Goal: Task Accomplishment & Management: Complete application form

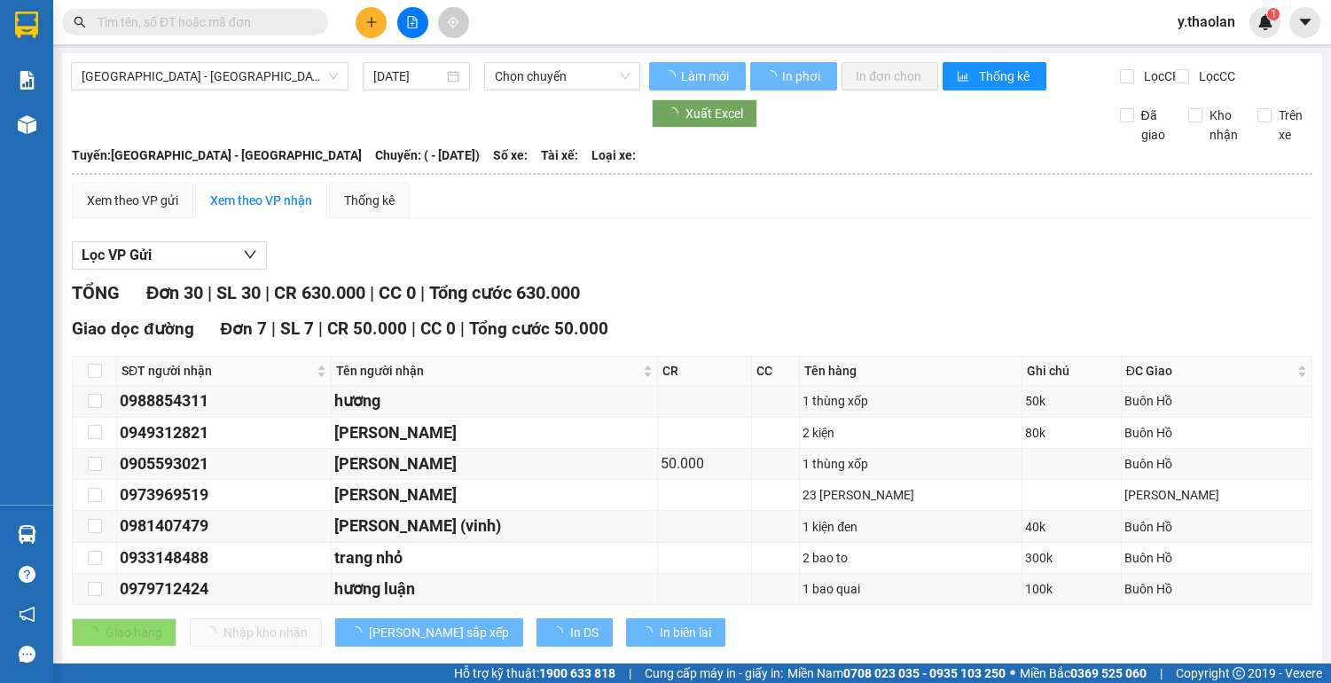
type input "[DATE]"
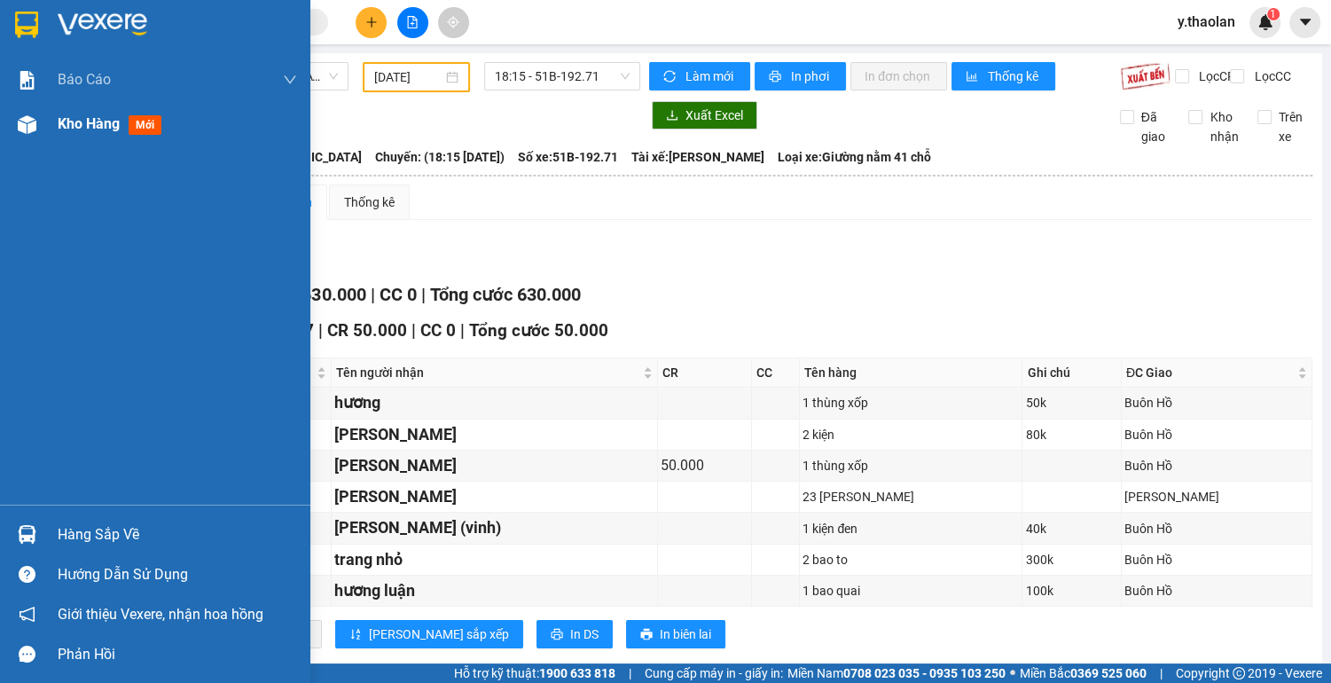
click at [75, 123] on span "Kho hàng" at bounding box center [89, 123] width 62 height 17
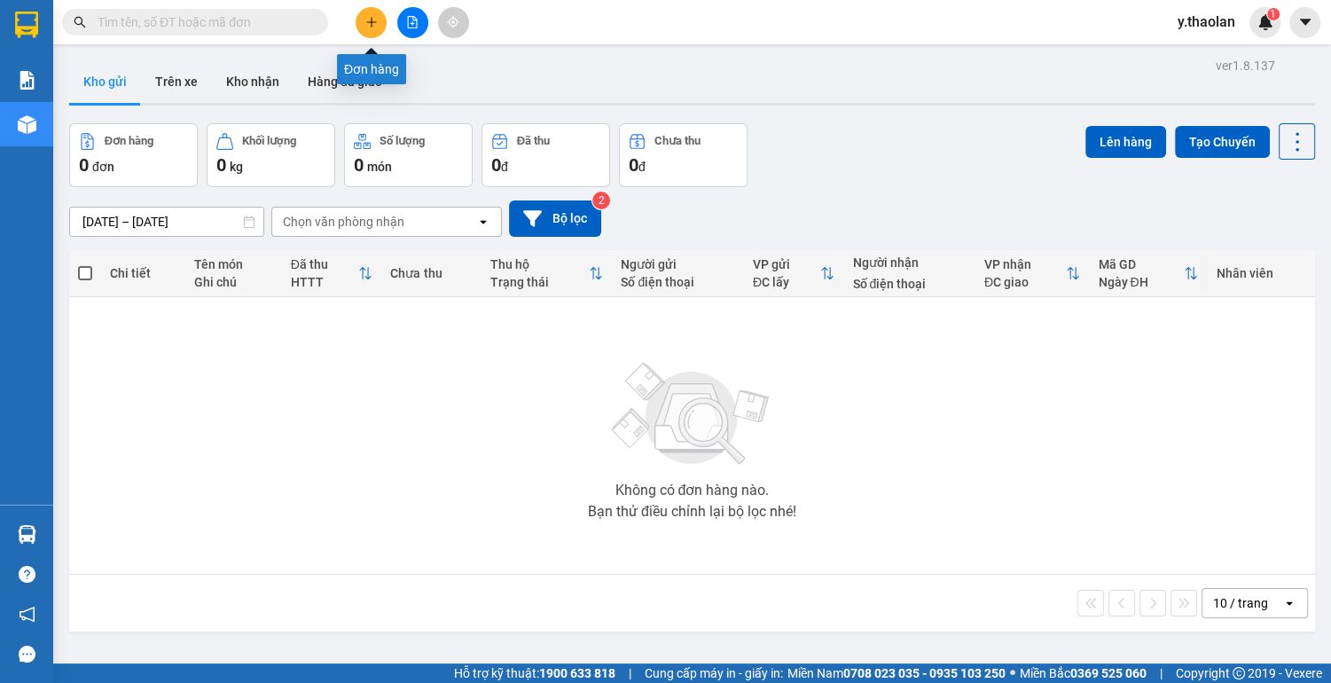
click at [369, 26] on icon "plus" at bounding box center [371, 22] width 12 height 12
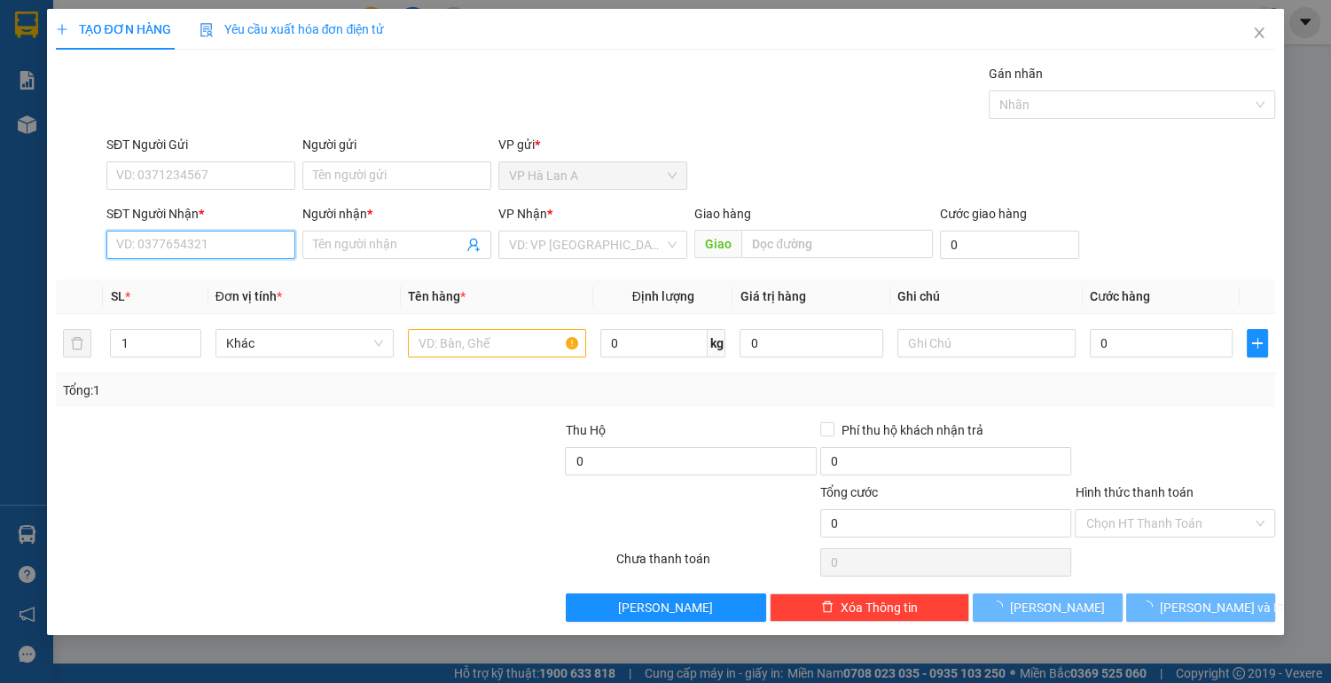
click at [204, 235] on input "SĐT Người Nhận *" at bounding box center [200, 245] width 189 height 28
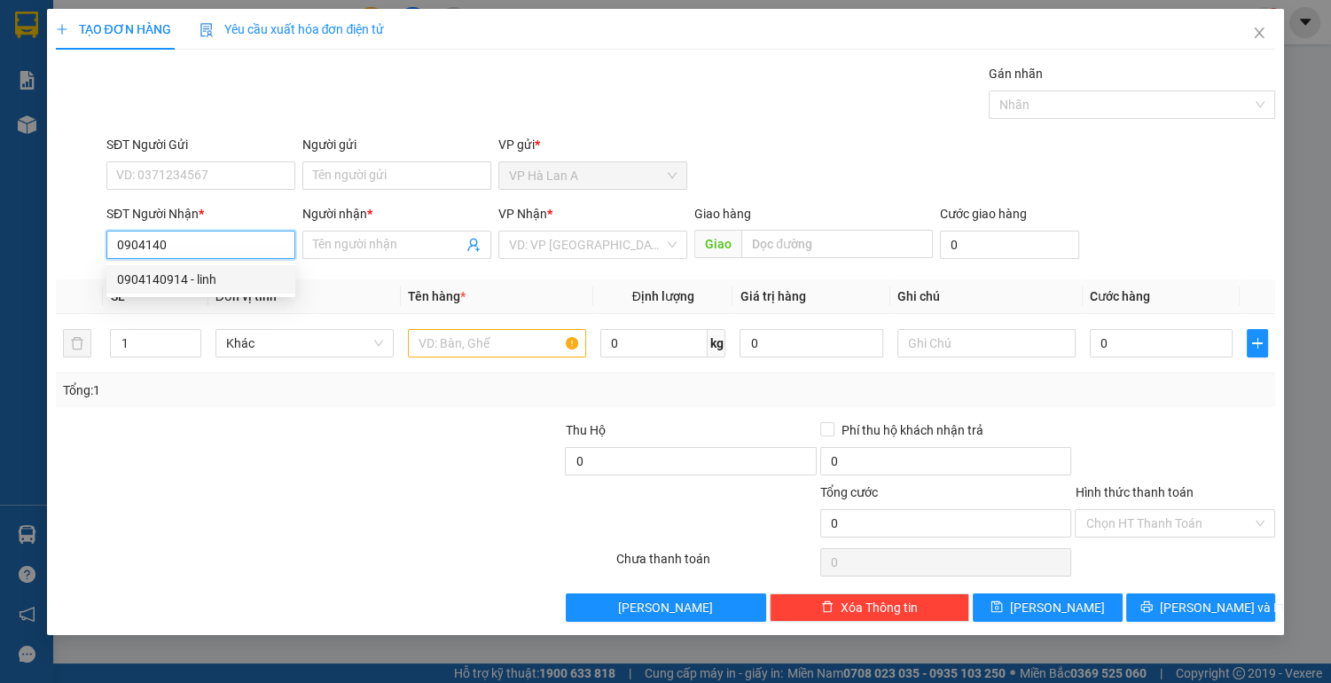
click at [231, 281] on div "0904140914 - linh" at bounding box center [201, 280] width 168 height 20
type input "0904140914"
type input "linh"
type input "chợđầumối"
type input "0904140914"
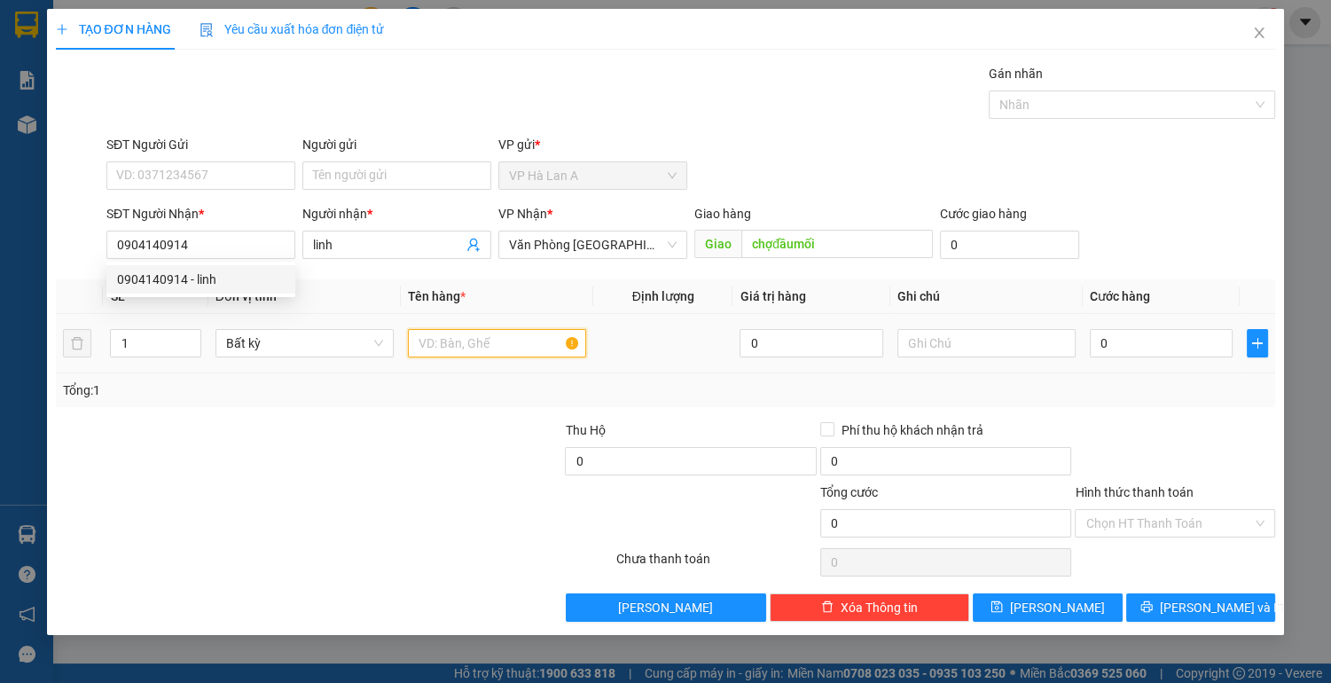
click at [481, 344] on input "text" at bounding box center [497, 343] width 178 height 28
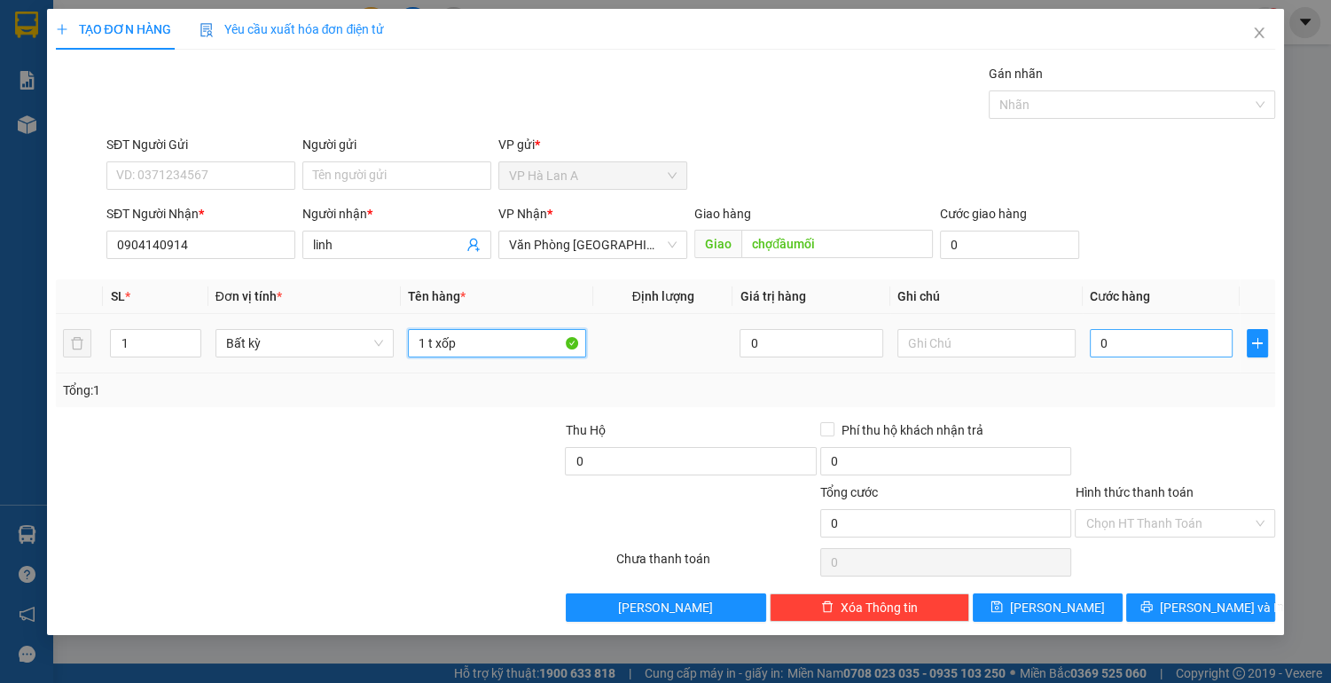
type input "1 t xốp"
click at [1121, 348] on input "0" at bounding box center [1162, 343] width 144 height 28
type input "5"
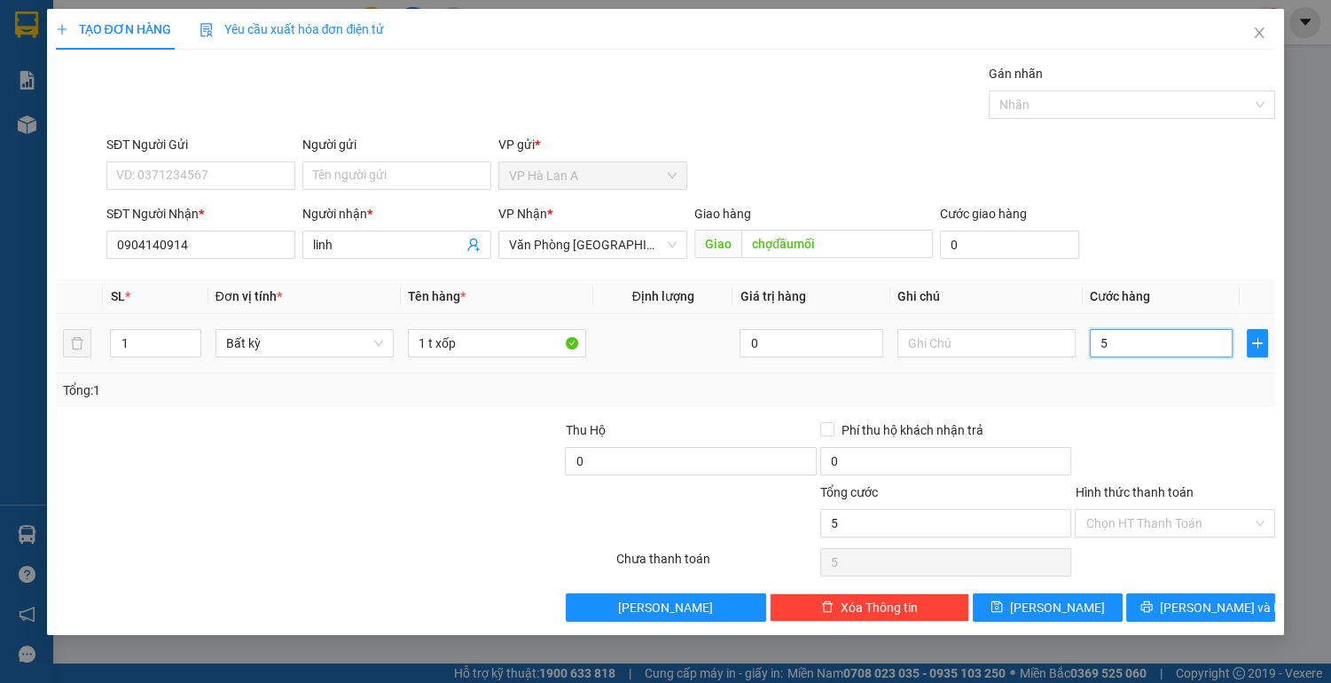
type input "50"
type input "50.000"
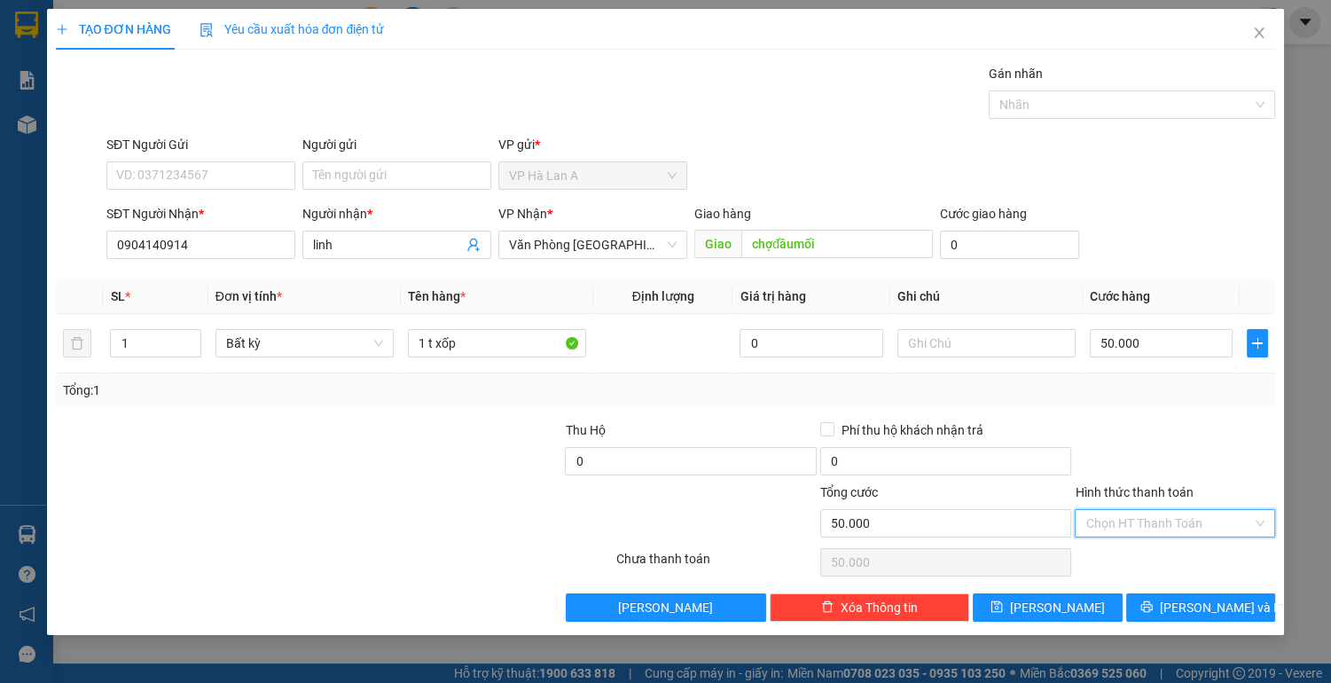
click at [1145, 529] on input "Hình thức thanh toán" at bounding box center [1168, 523] width 167 height 27
click at [1148, 560] on div "Tại văn phòng" at bounding box center [1174, 557] width 179 height 20
type input "0"
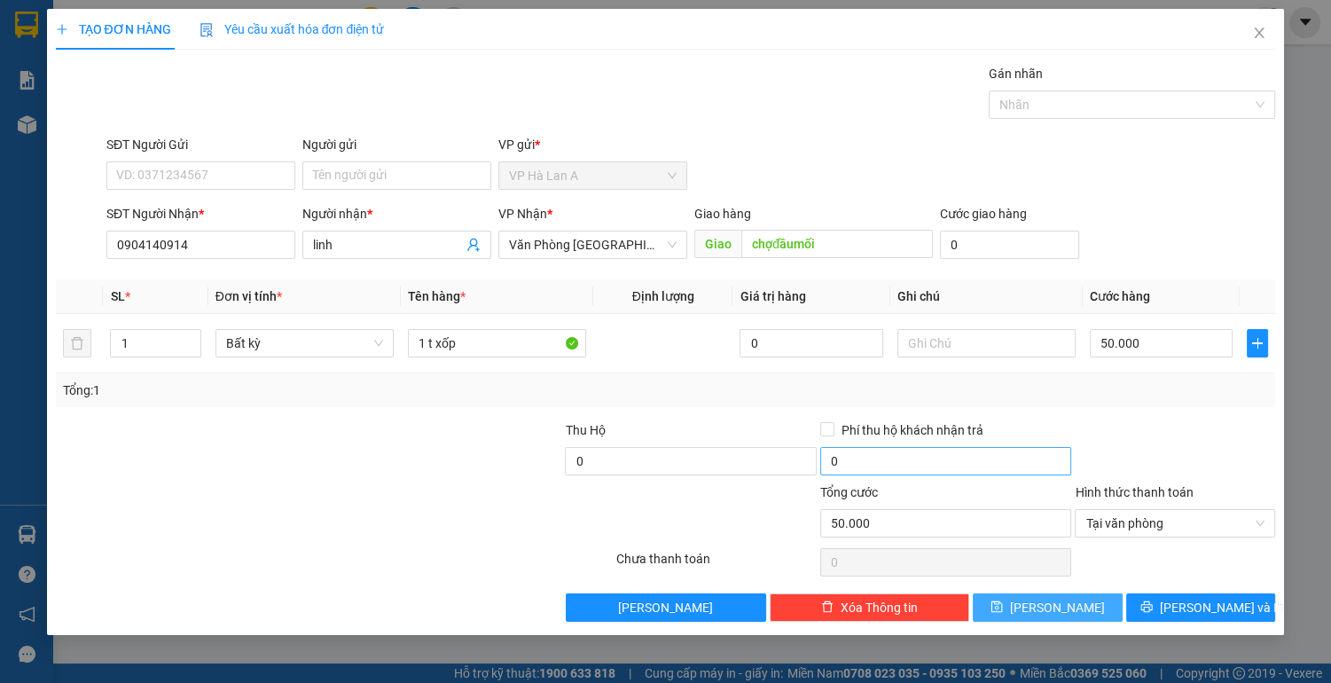
drag, startPoint x: 1071, startPoint y: 600, endPoint x: 969, endPoint y: 452, distance: 179.8
click at [1071, 599] on button "[PERSON_NAME]" at bounding box center [1047, 607] width 149 height 28
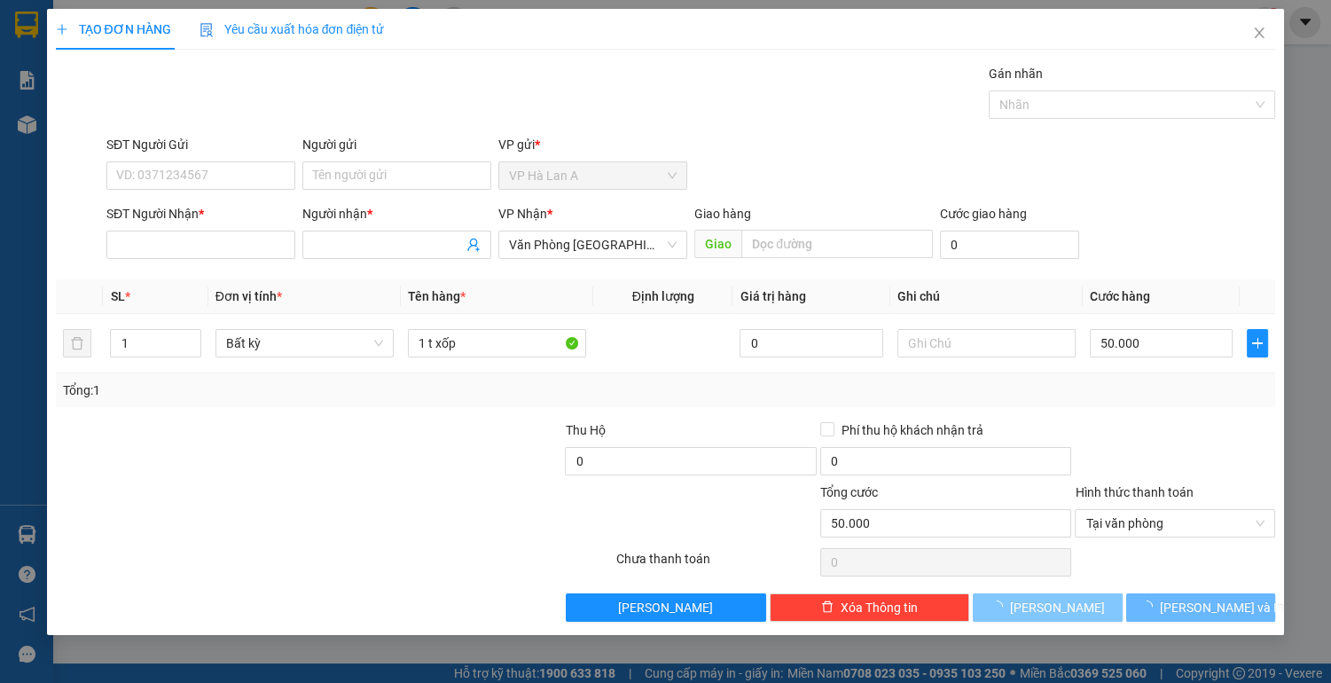
type input "0"
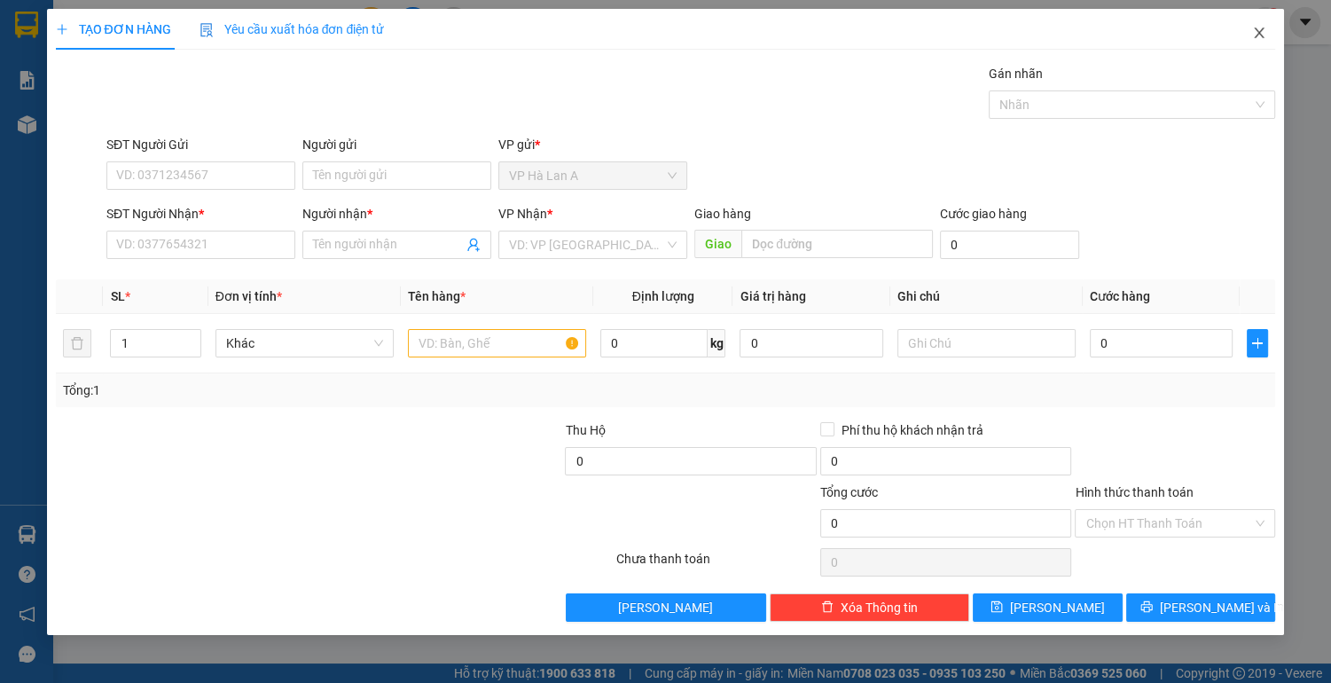
click at [1256, 35] on icon "close" at bounding box center [1259, 32] width 10 height 11
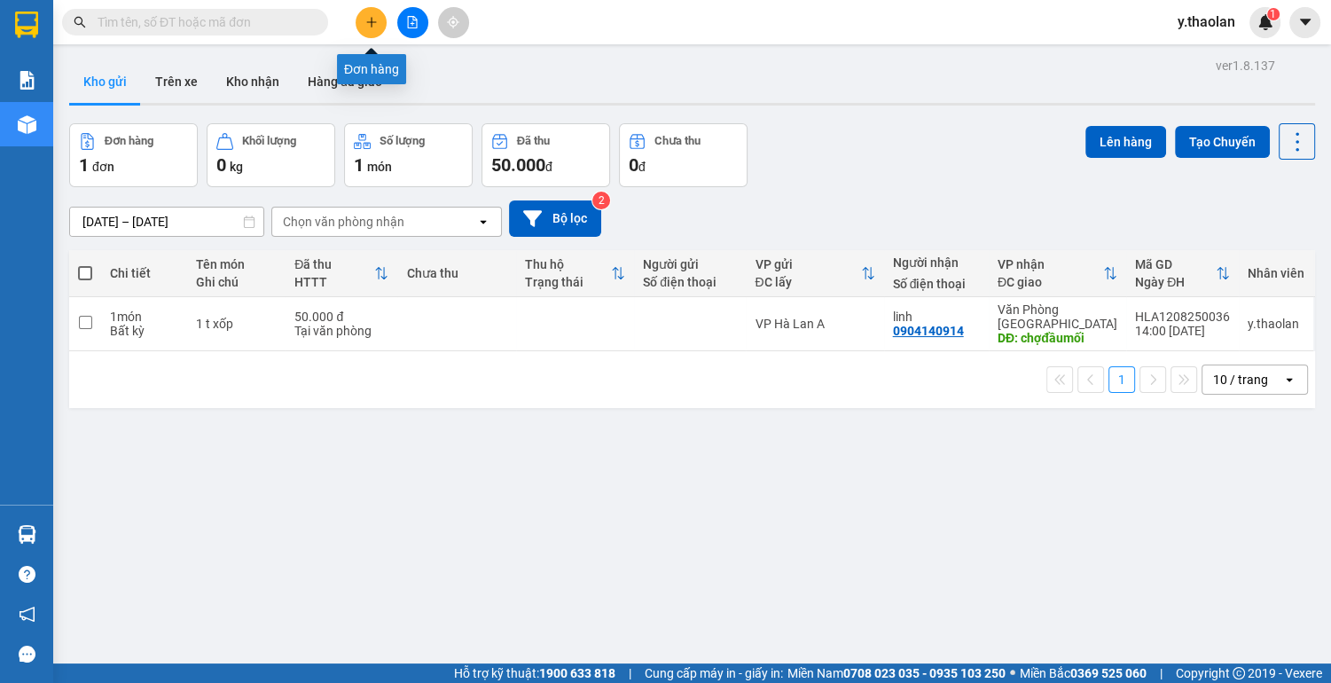
click at [370, 25] on icon "plus" at bounding box center [371, 22] width 12 height 12
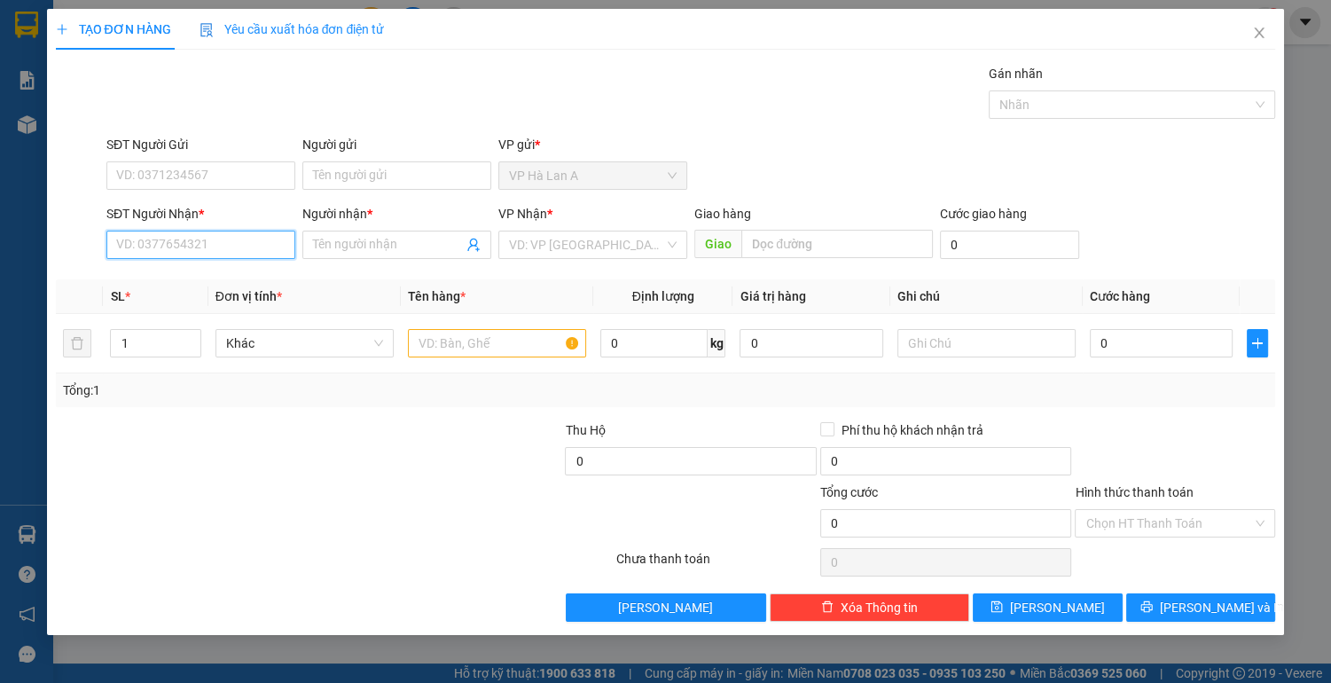
click at [225, 250] on input "SĐT Người Nhận *" at bounding box center [200, 245] width 189 height 28
click at [214, 277] on div "0792109846 - tâm hà" at bounding box center [201, 280] width 168 height 20
type input "0792109846"
type input "tâm hà"
type input "0792109846"
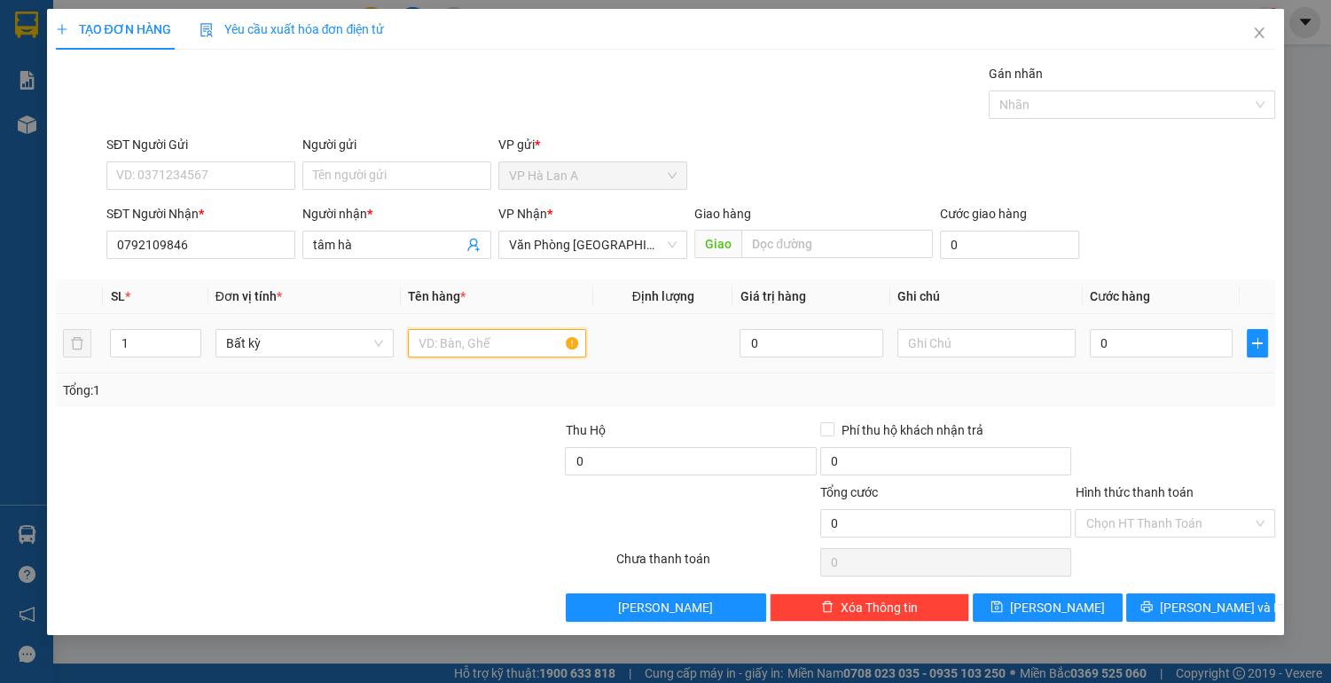
click at [456, 344] on input "text" at bounding box center [497, 343] width 178 height 28
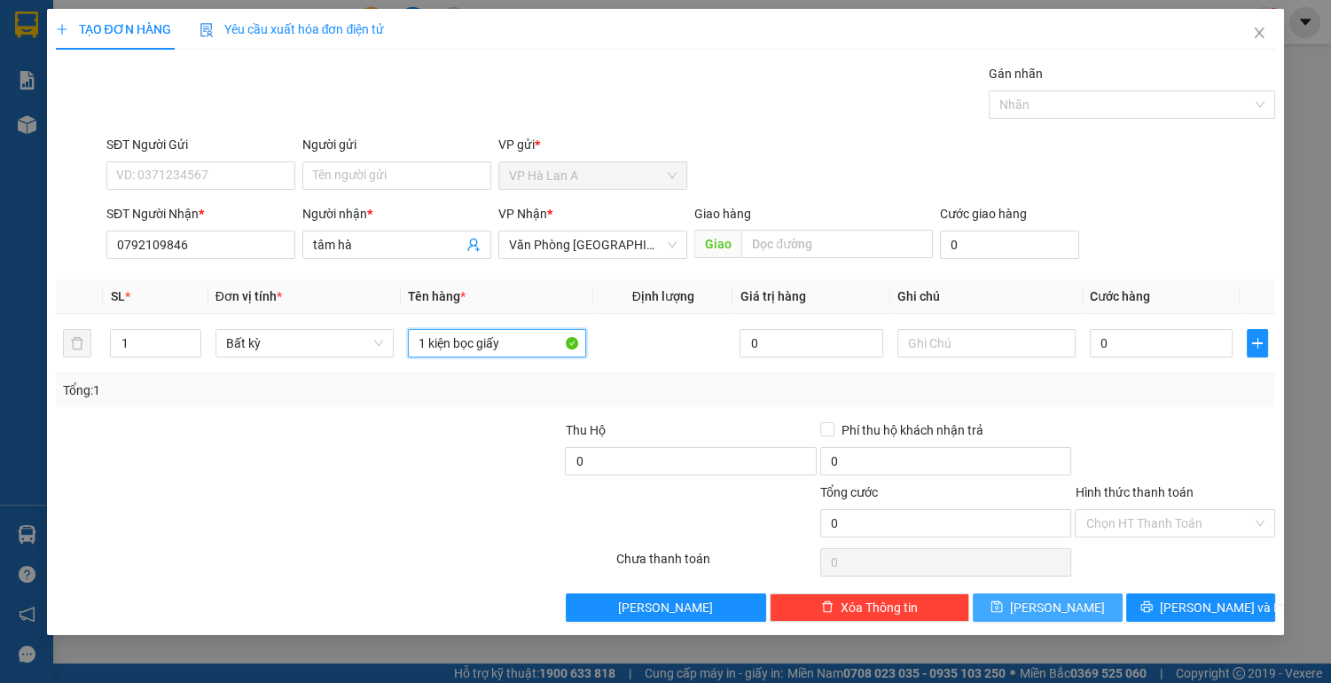
type input "1 kiện bọc giấy"
click at [1003, 602] on icon "save" at bounding box center [996, 606] width 12 height 12
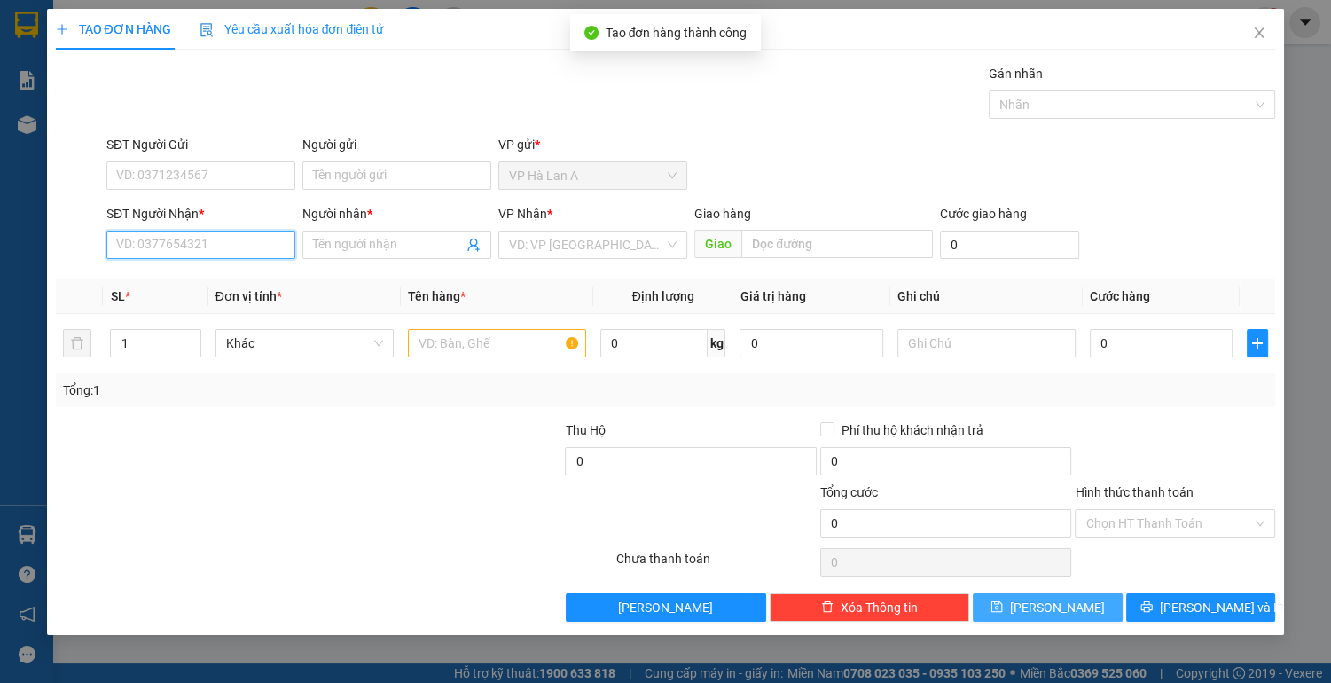
click at [239, 240] on input "SĐT Người Nhận *" at bounding box center [200, 245] width 189 height 28
click at [215, 282] on div "0975123301 - quang" at bounding box center [201, 280] width 168 height 20
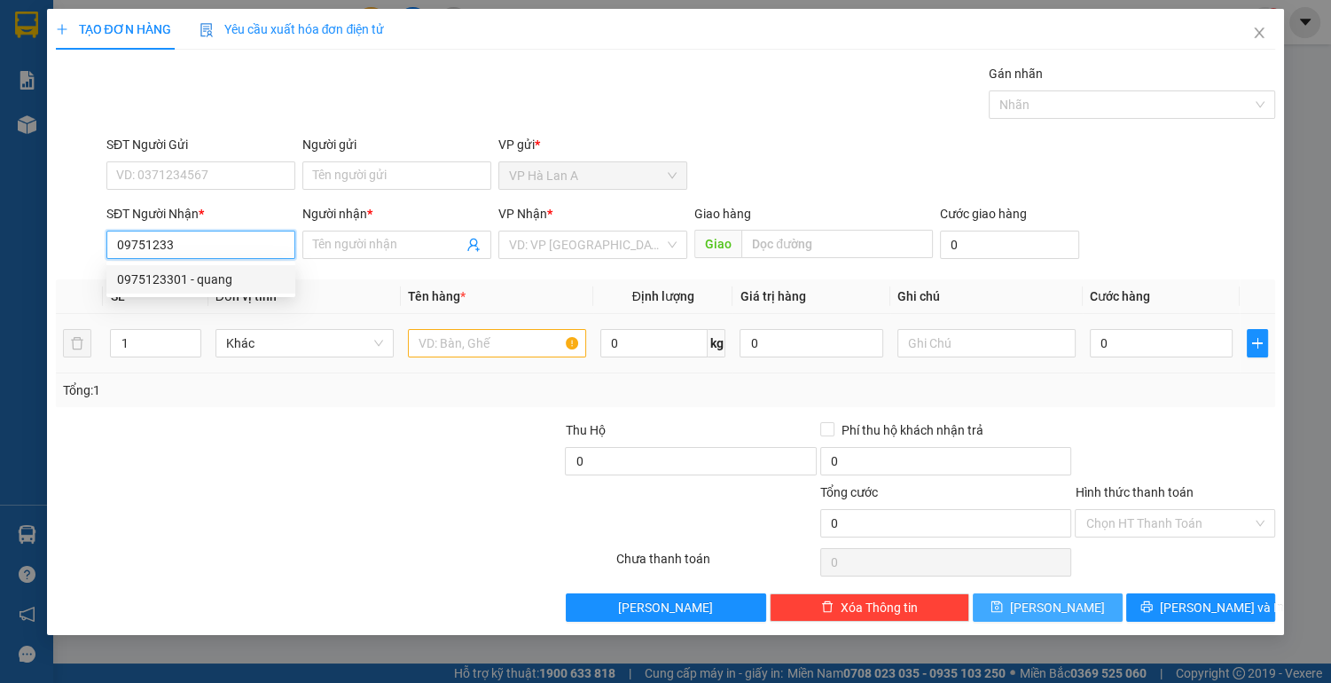
type input "0975123301"
type input "quang"
type input "0975123301"
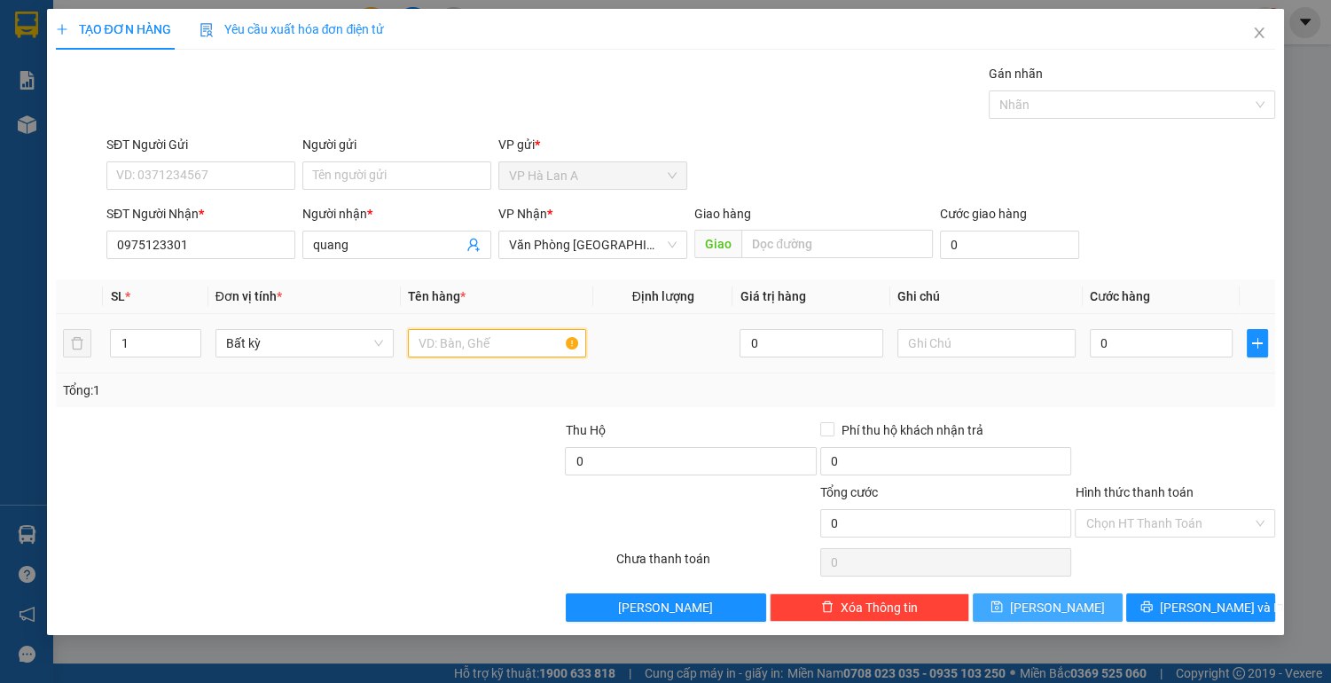
click at [455, 342] on input "text" at bounding box center [497, 343] width 178 height 28
type input "1 t"
click at [1057, 604] on span "[PERSON_NAME]" at bounding box center [1057, 608] width 95 height 20
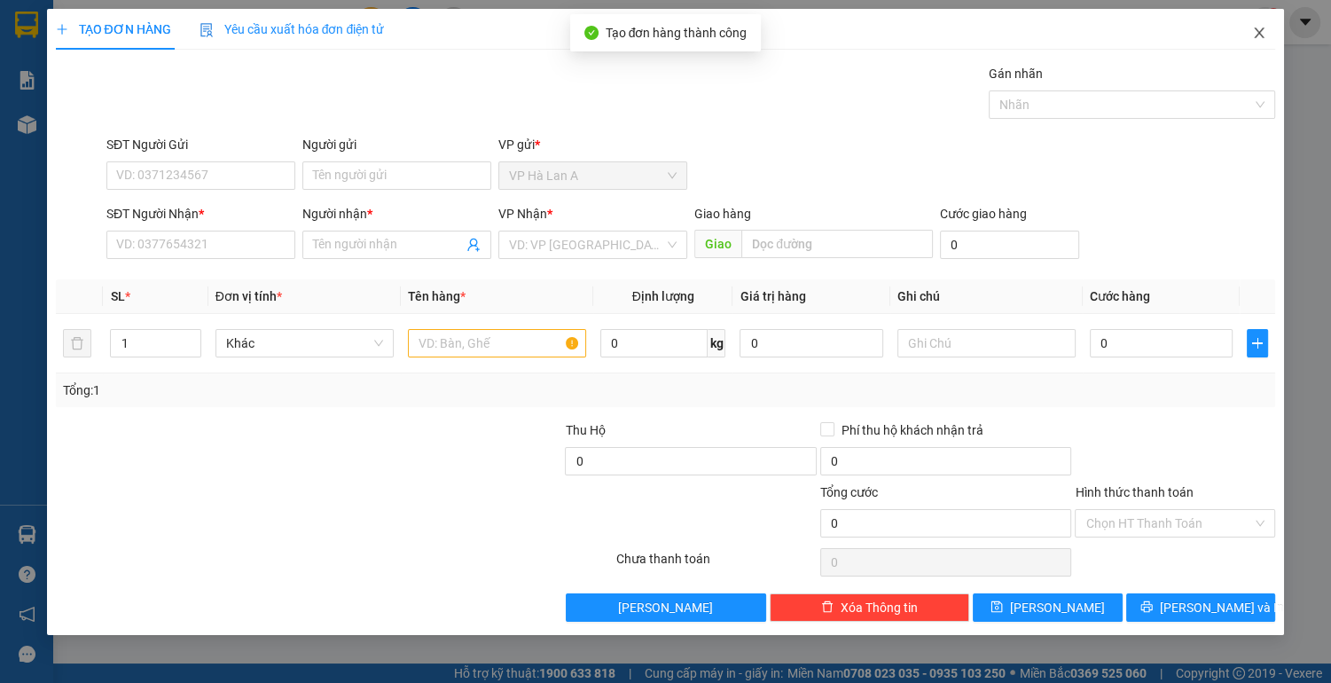
click at [1257, 31] on icon "close" at bounding box center [1259, 32] width 10 height 11
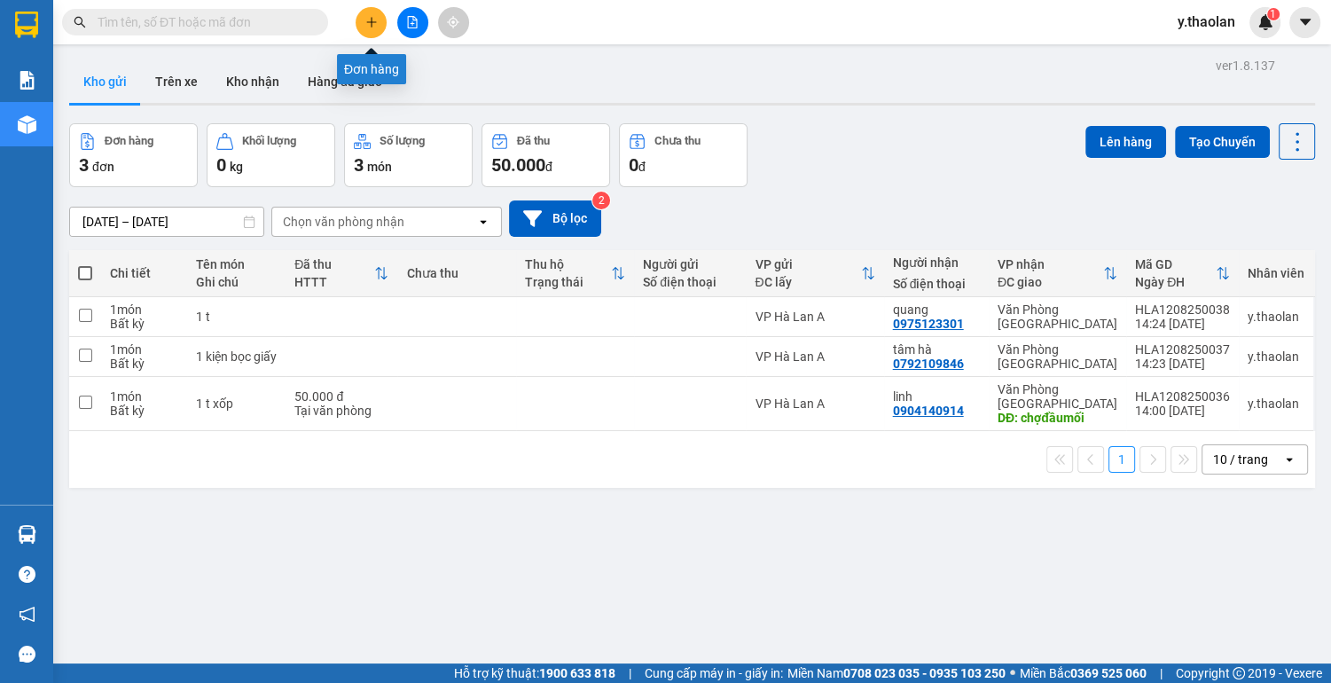
click at [365, 21] on icon "plus" at bounding box center [371, 22] width 12 height 12
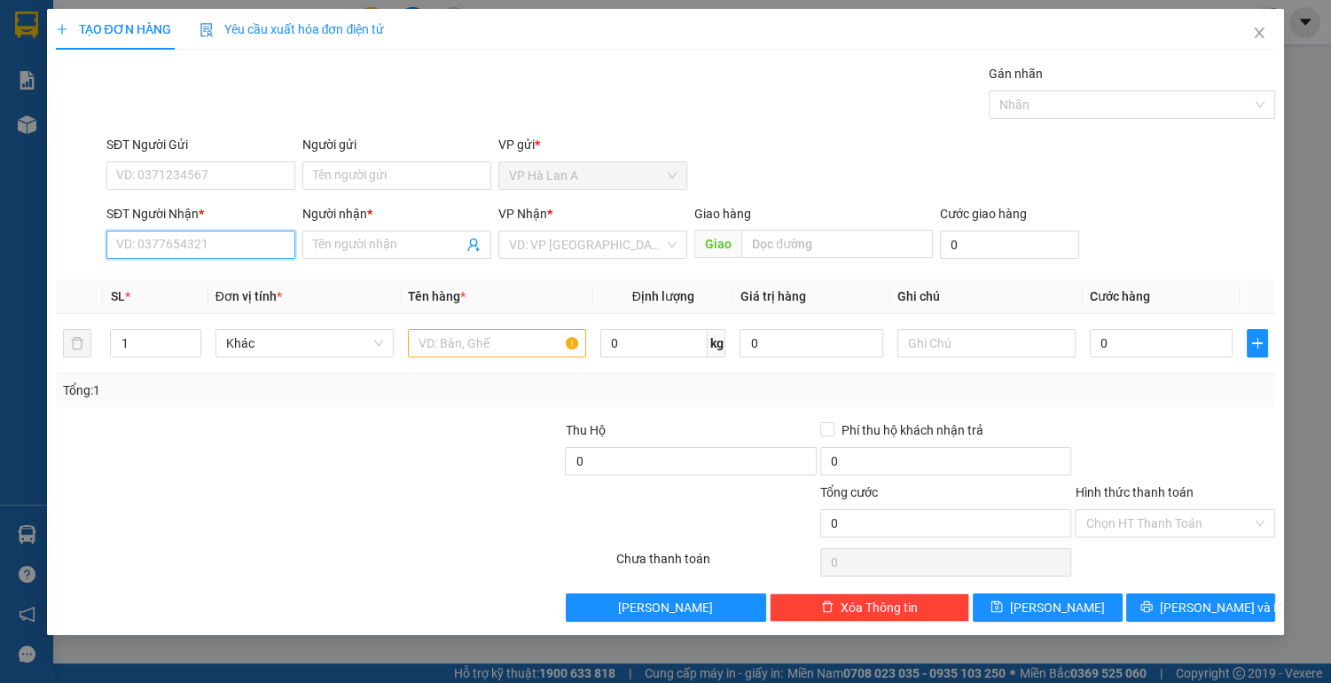
click at [236, 238] on input "SĐT Người Nhận *" at bounding box center [200, 245] width 189 height 28
type input "0907111013"
click at [363, 243] on input "Người nhận *" at bounding box center [388, 245] width 150 height 20
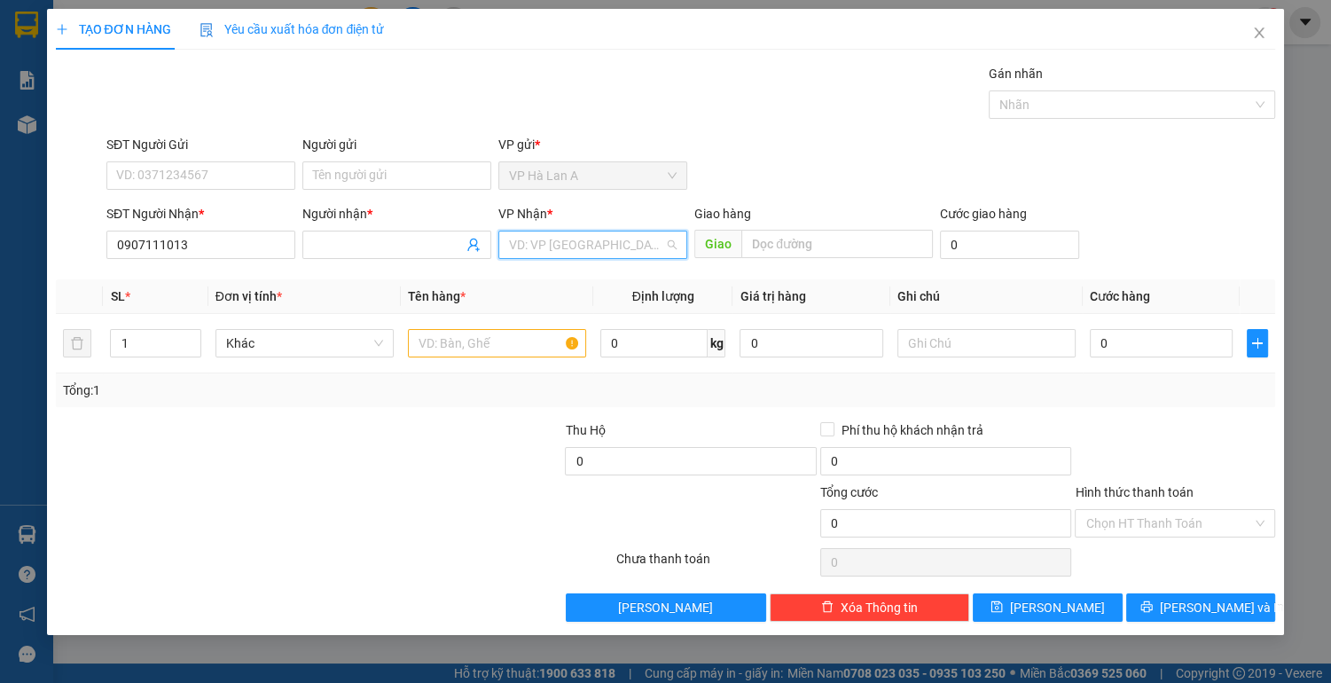
click at [581, 238] on input "search" at bounding box center [586, 244] width 155 height 27
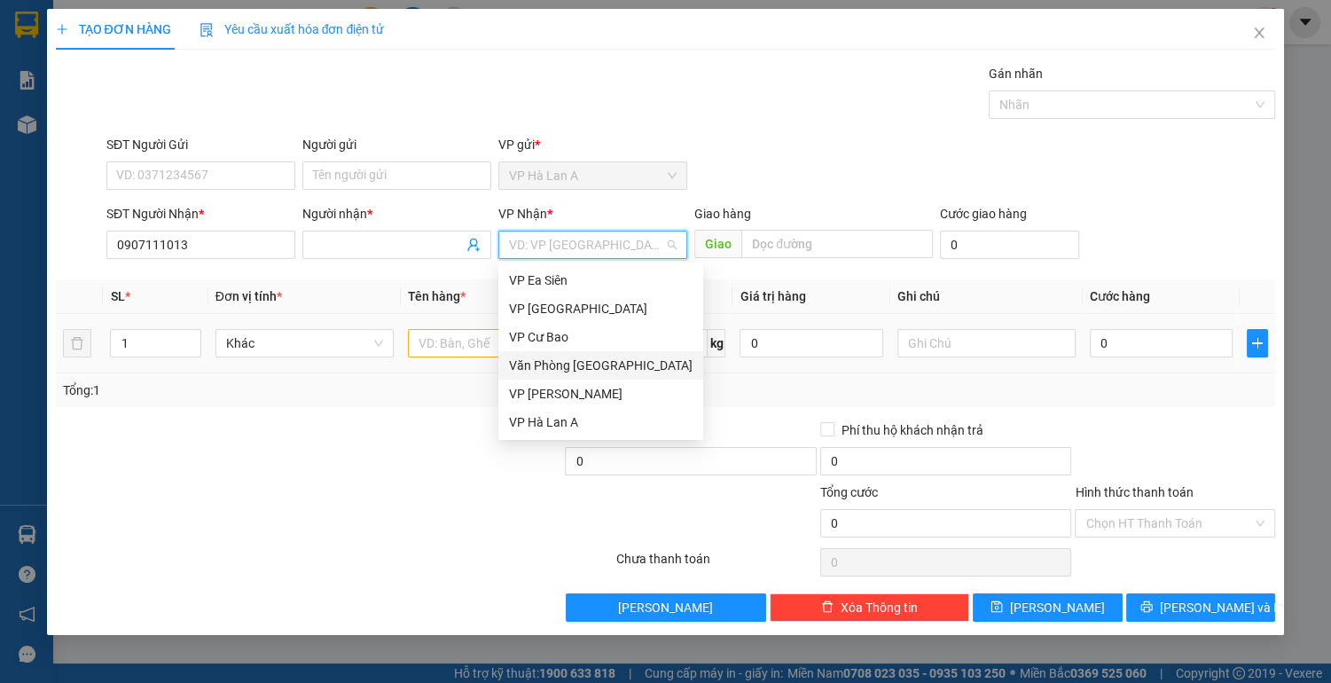
drag, startPoint x: 599, startPoint y: 362, endPoint x: 532, endPoint y: 355, distance: 67.8
click at [597, 362] on div "Văn Phòng [GEOGRAPHIC_DATA]" at bounding box center [601, 366] width 184 height 20
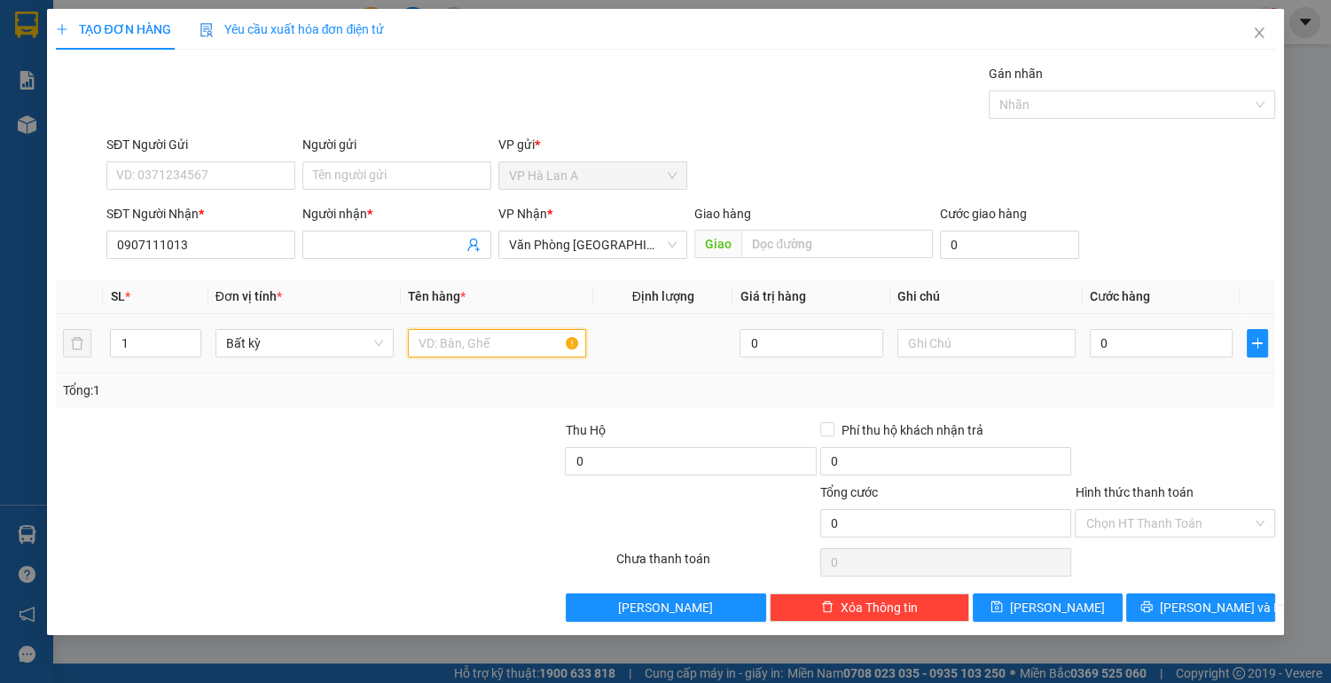
click at [460, 347] on input "text" at bounding box center [497, 343] width 178 height 28
type input "1 t"
click at [929, 347] on input "text" at bounding box center [986, 343] width 178 height 28
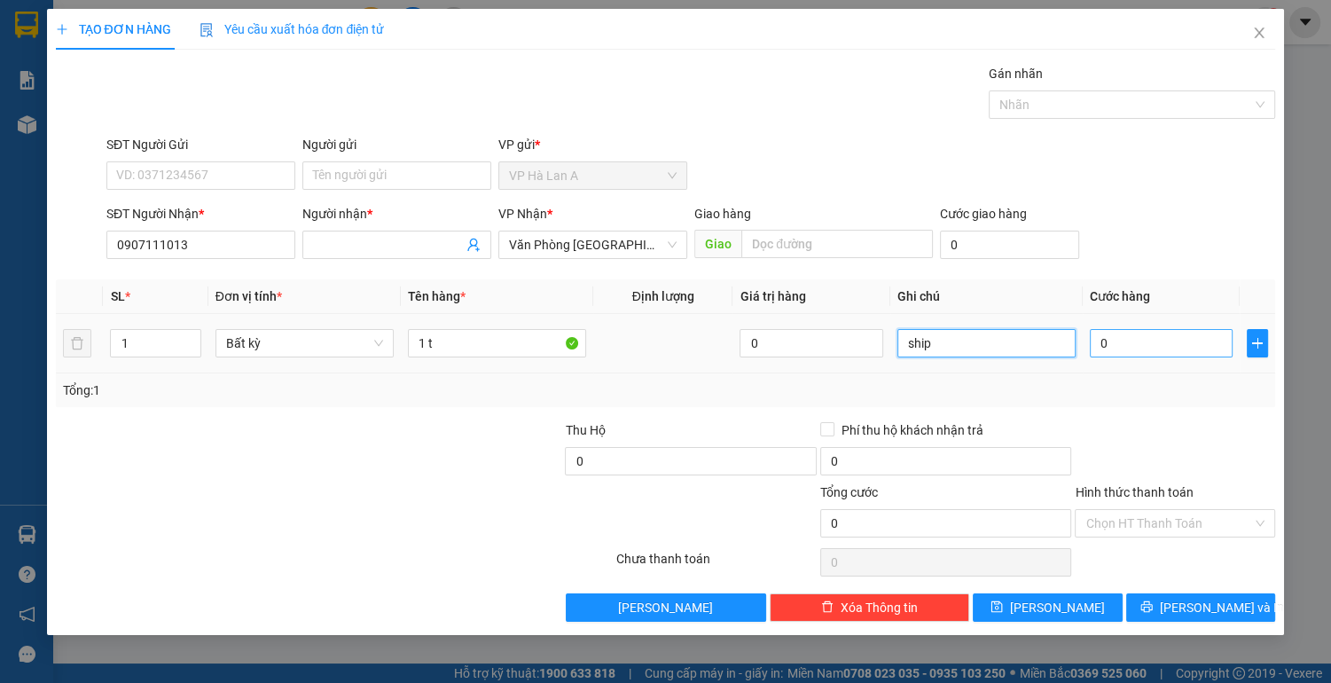
type input "ship"
click at [1124, 337] on input "0" at bounding box center [1162, 343] width 144 height 28
type input "7"
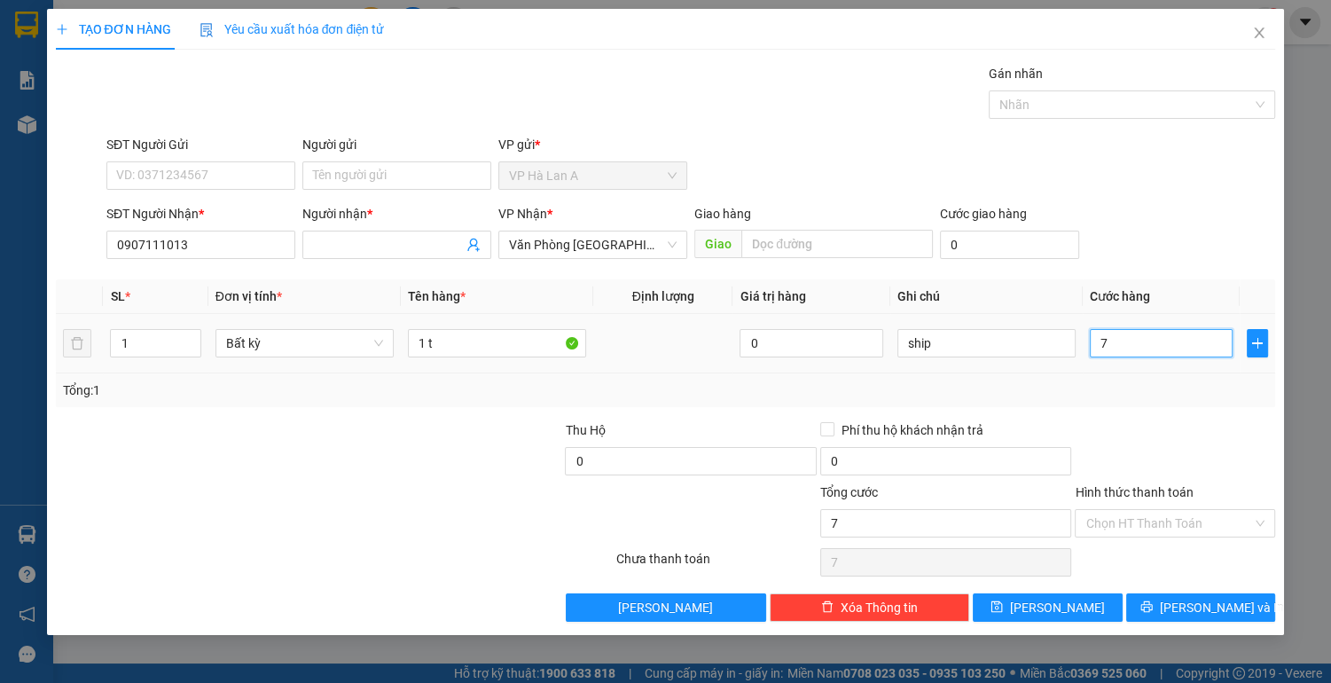
type input "70"
type input "70.000"
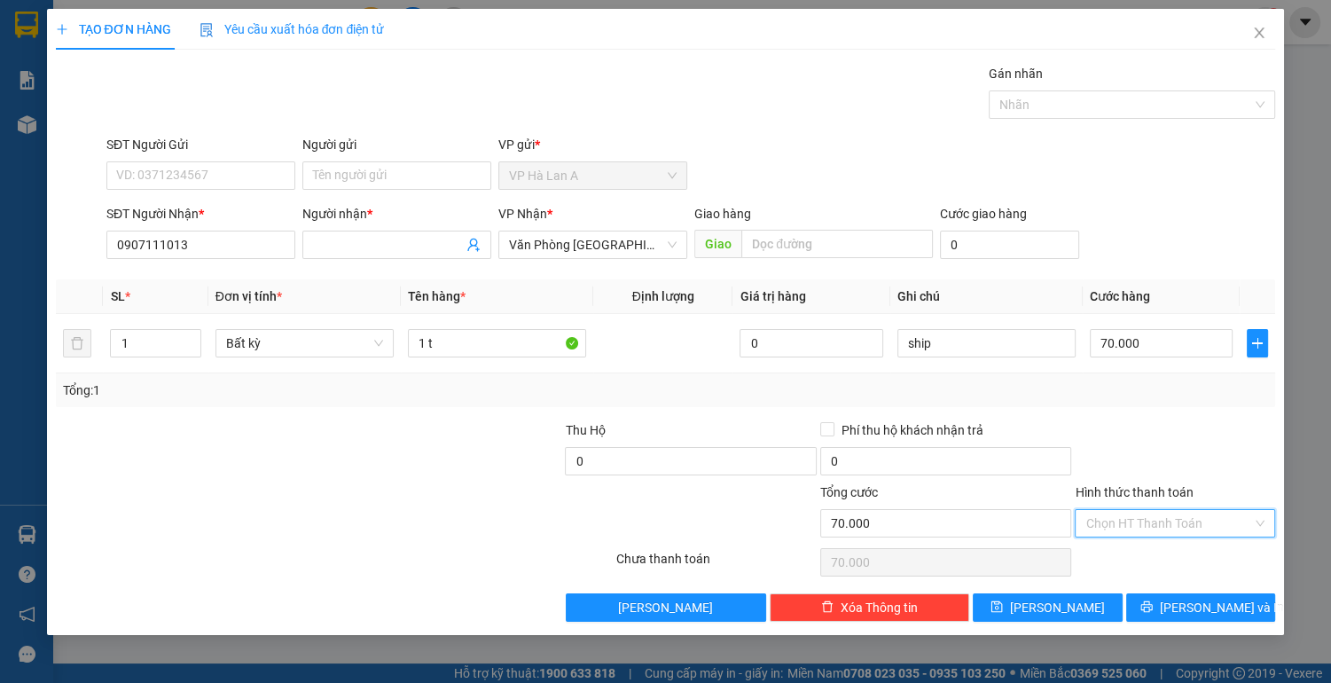
click at [1117, 513] on input "Hình thức thanh toán" at bounding box center [1168, 523] width 167 height 27
drag, startPoint x: 1124, startPoint y: 549, endPoint x: 1102, endPoint y: 566, distance: 27.8
click at [1124, 551] on div "Tại văn phòng" at bounding box center [1174, 557] width 179 height 20
type input "0"
click at [1075, 592] on div "Transit Pickup Surcharge Ids Transit Deliver Surcharge Ids Transit Deliver Surc…" at bounding box center [666, 343] width 1220 height 558
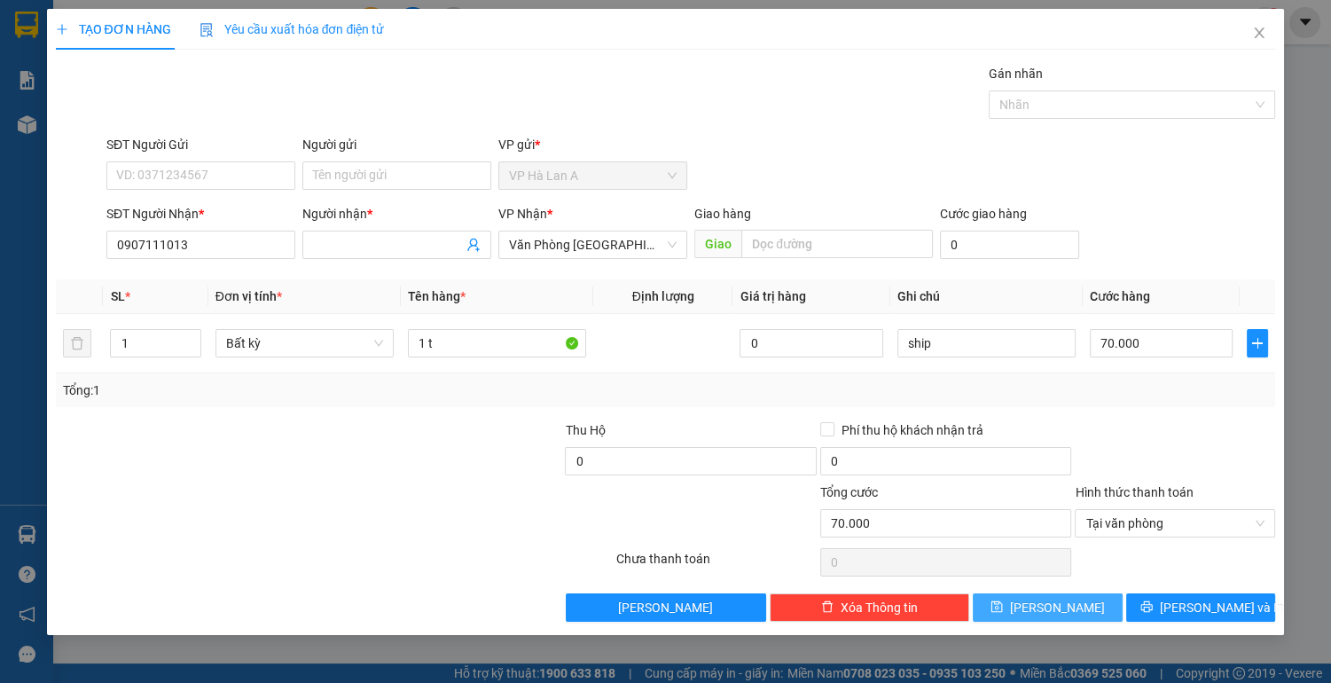
click at [1068, 610] on button "[PERSON_NAME]" at bounding box center [1047, 607] width 149 height 28
type input "0"
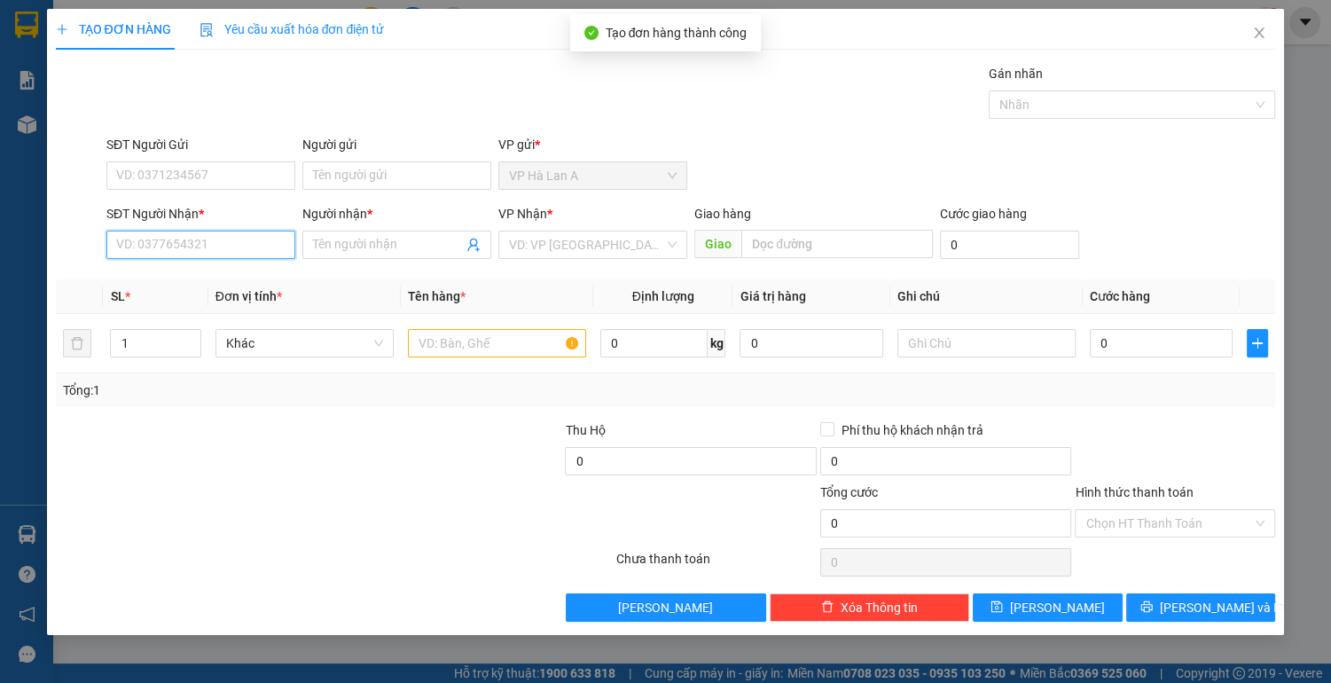
click at [220, 249] on input "SĐT Người Nhận *" at bounding box center [200, 245] width 189 height 28
type input "0835485998"
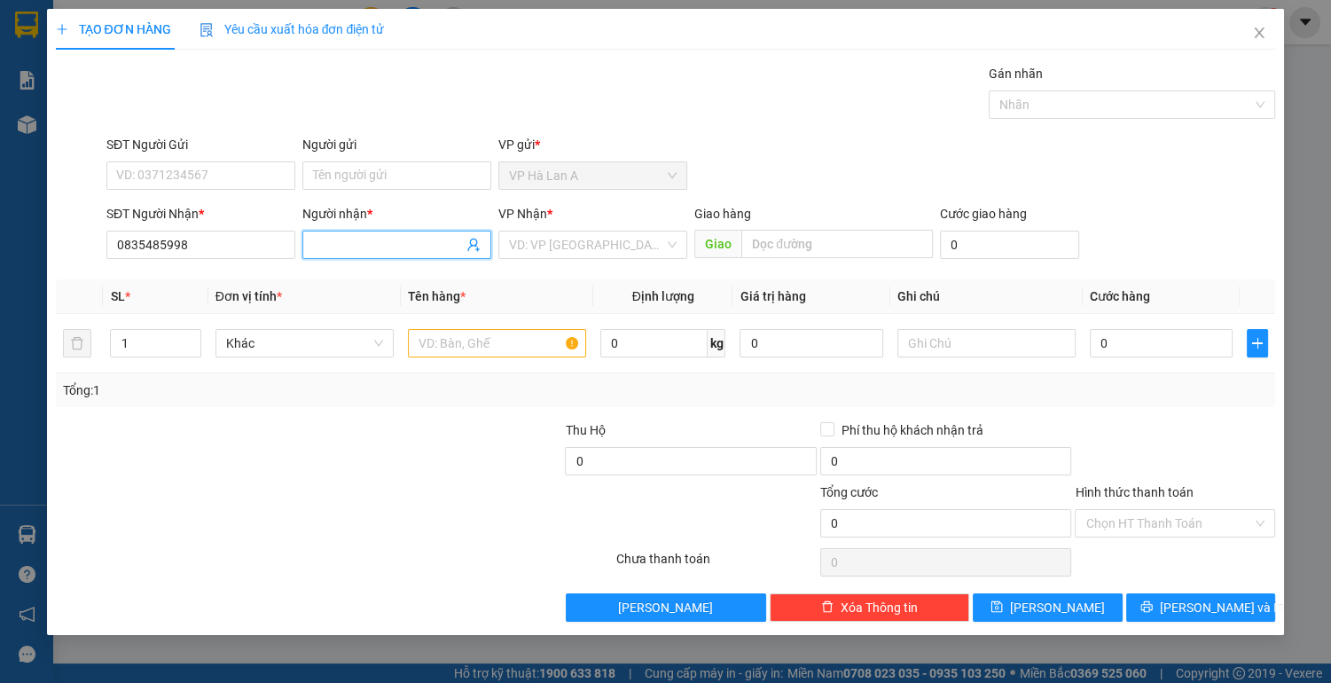
click at [376, 241] on input "Người nhận *" at bounding box center [388, 245] width 150 height 20
click at [596, 248] on input "search" at bounding box center [586, 244] width 155 height 27
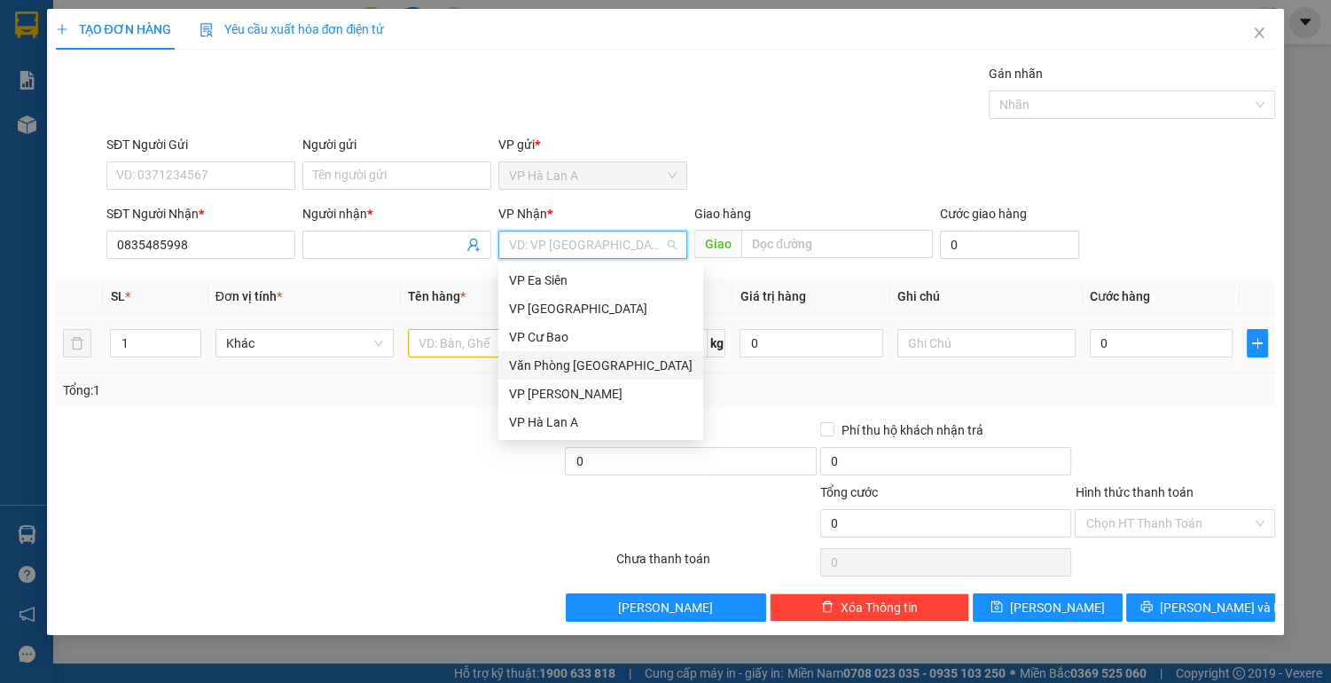
drag, startPoint x: 602, startPoint y: 355, endPoint x: 645, endPoint y: 315, distance: 59.0
click at [603, 354] on div "Văn Phòng [GEOGRAPHIC_DATA]" at bounding box center [600, 365] width 205 height 28
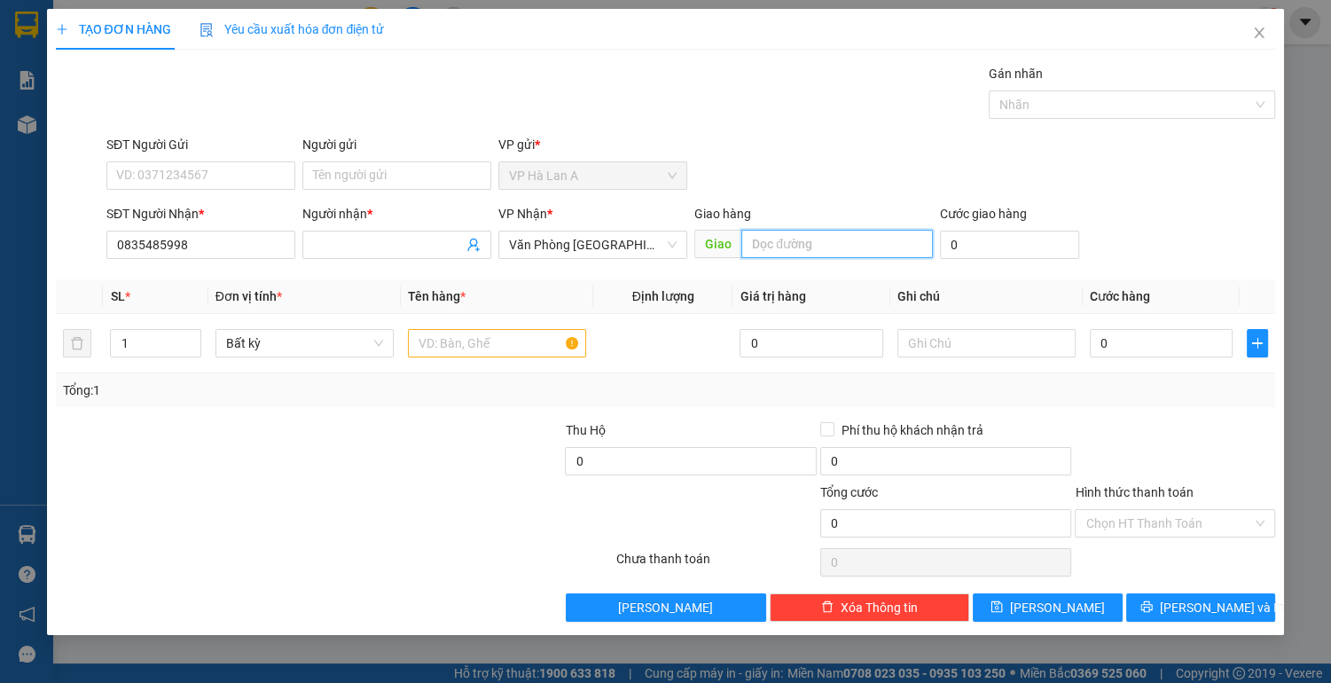
click at [801, 240] on input "text" at bounding box center [836, 244] width 191 height 28
type input "d"
type input "đắk min"
click at [528, 342] on input "text" at bounding box center [497, 343] width 178 height 28
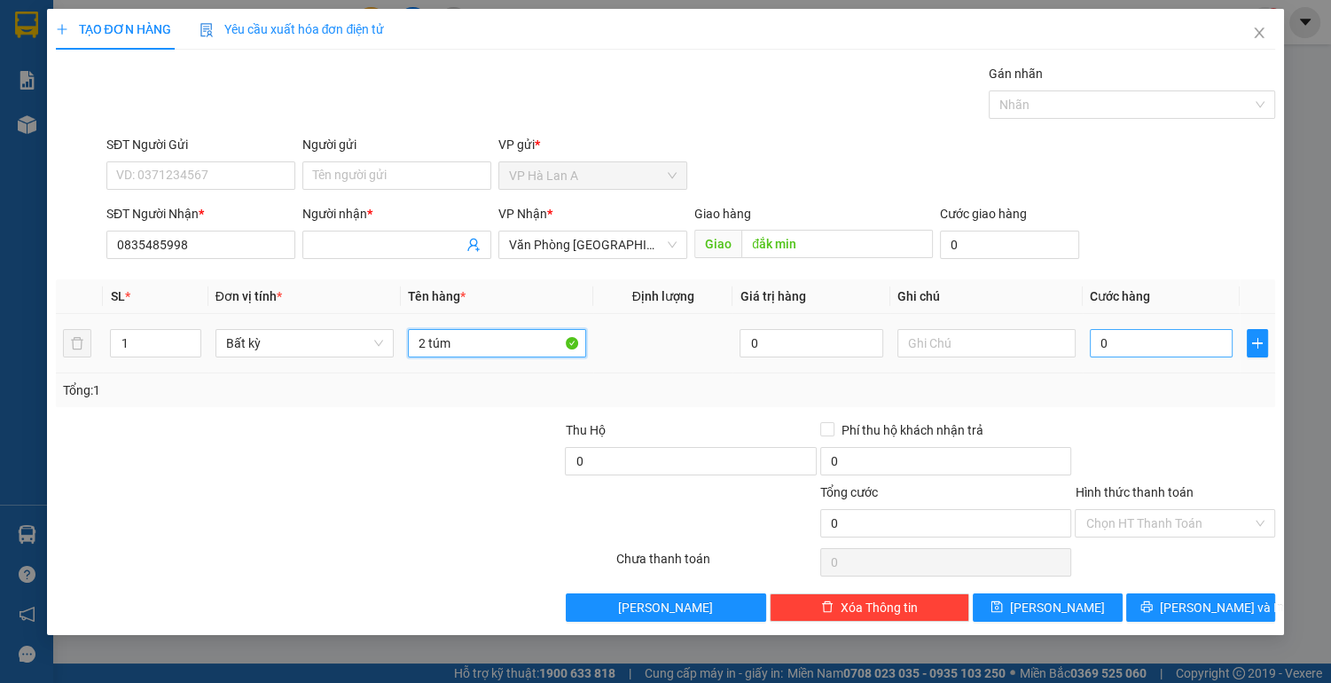
type input "2 túm"
click at [1117, 342] on input "0" at bounding box center [1162, 343] width 144 height 28
type input "1"
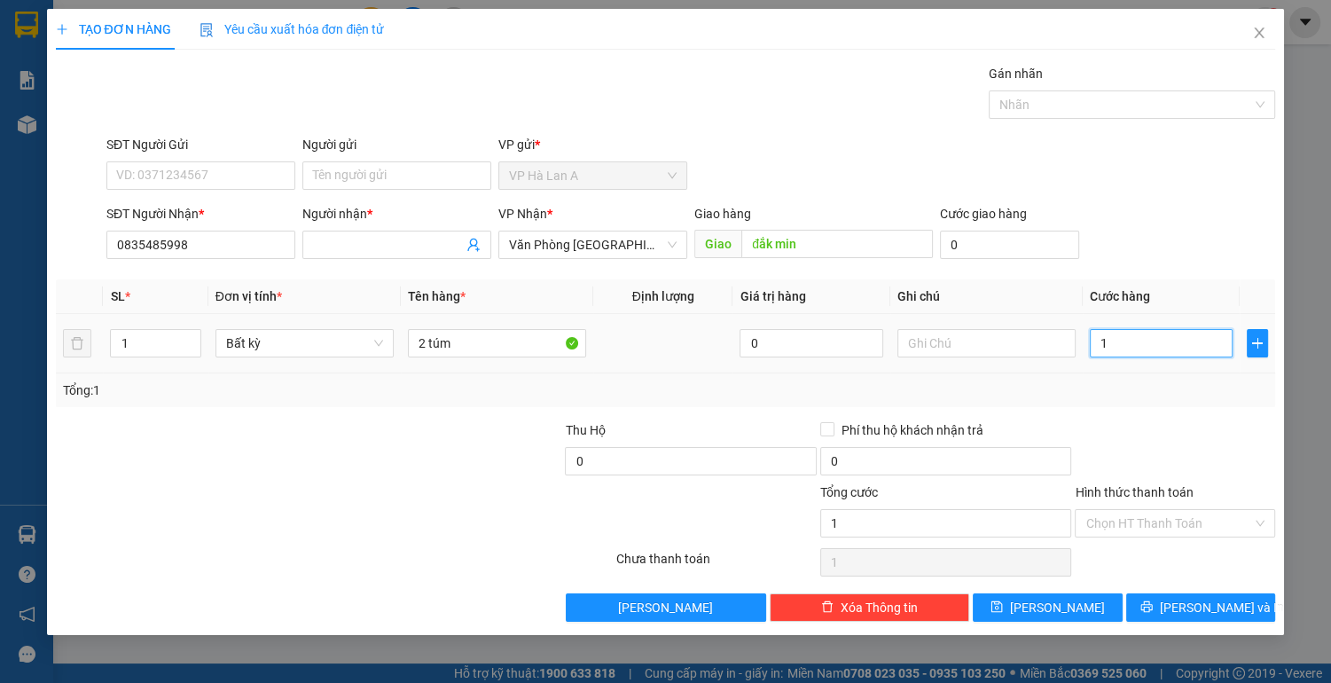
type input "11"
type input "110"
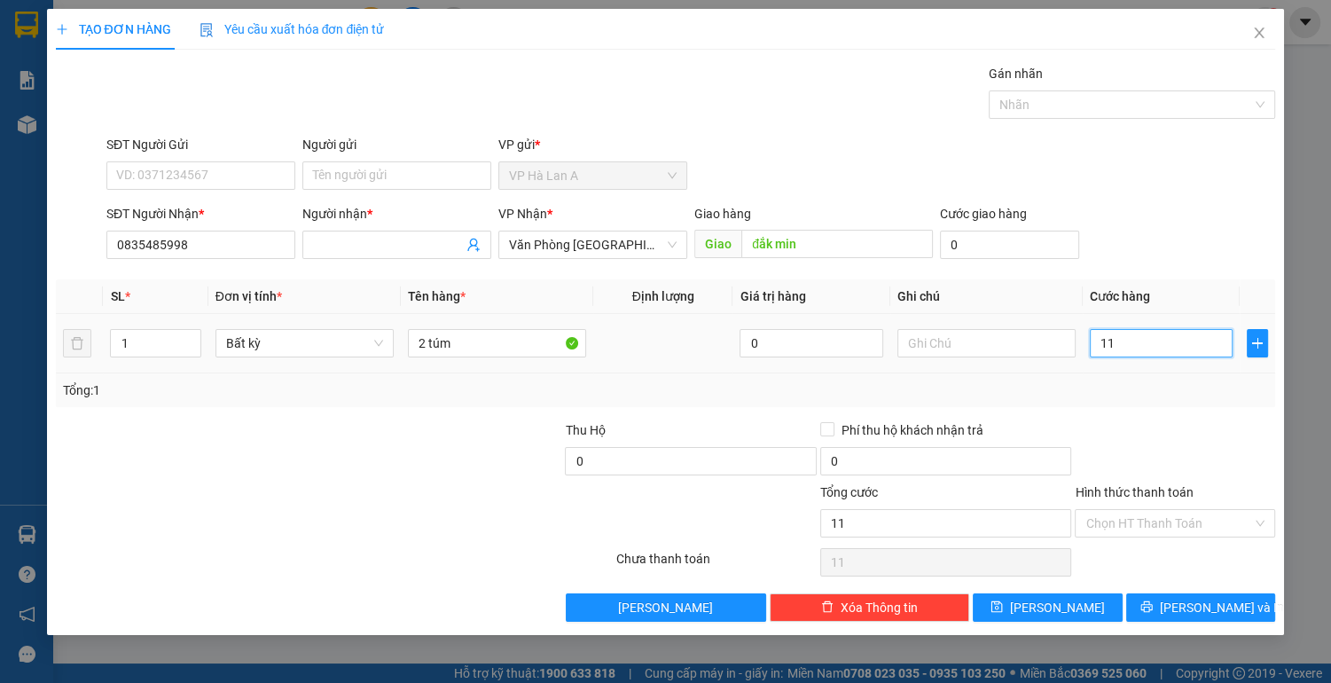
type input "110"
type input "110.000"
click at [1127, 517] on input "Hình thức thanh toán" at bounding box center [1168, 523] width 167 height 27
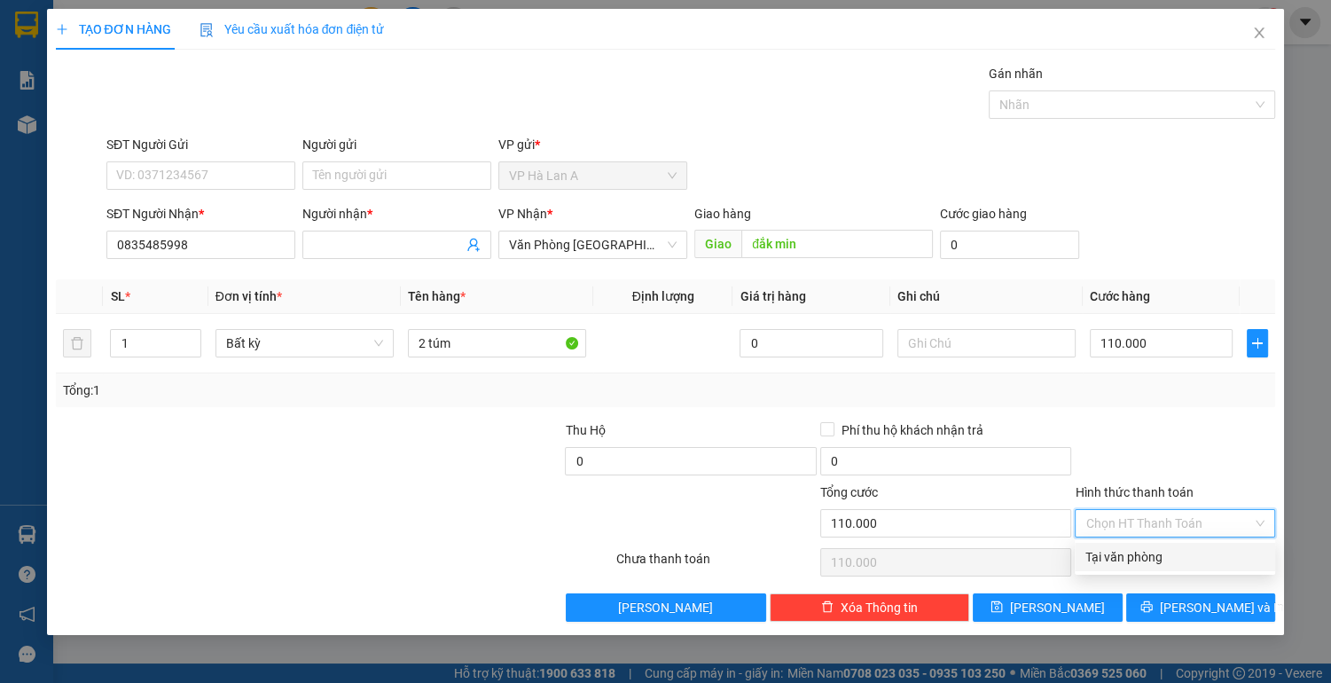
click at [1138, 559] on div "Tại văn phòng" at bounding box center [1174, 557] width 179 height 20
type input "0"
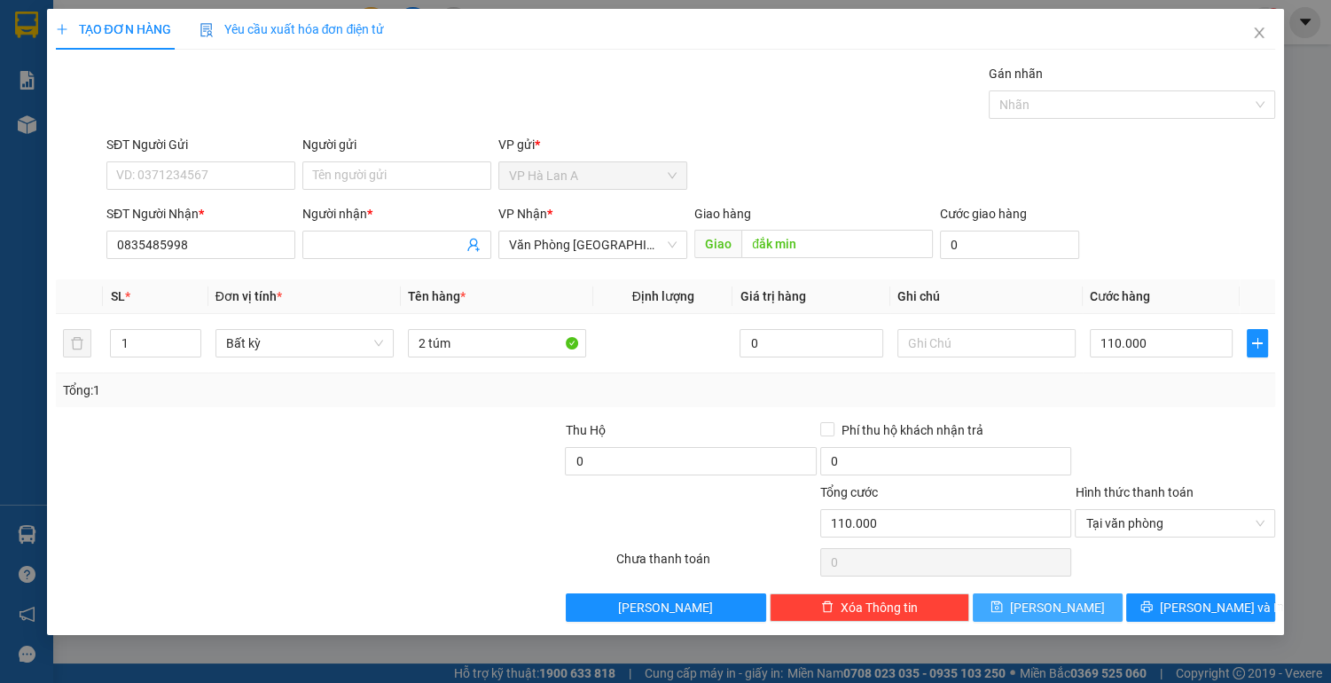
click at [1053, 603] on span "[PERSON_NAME]" at bounding box center [1057, 608] width 95 height 20
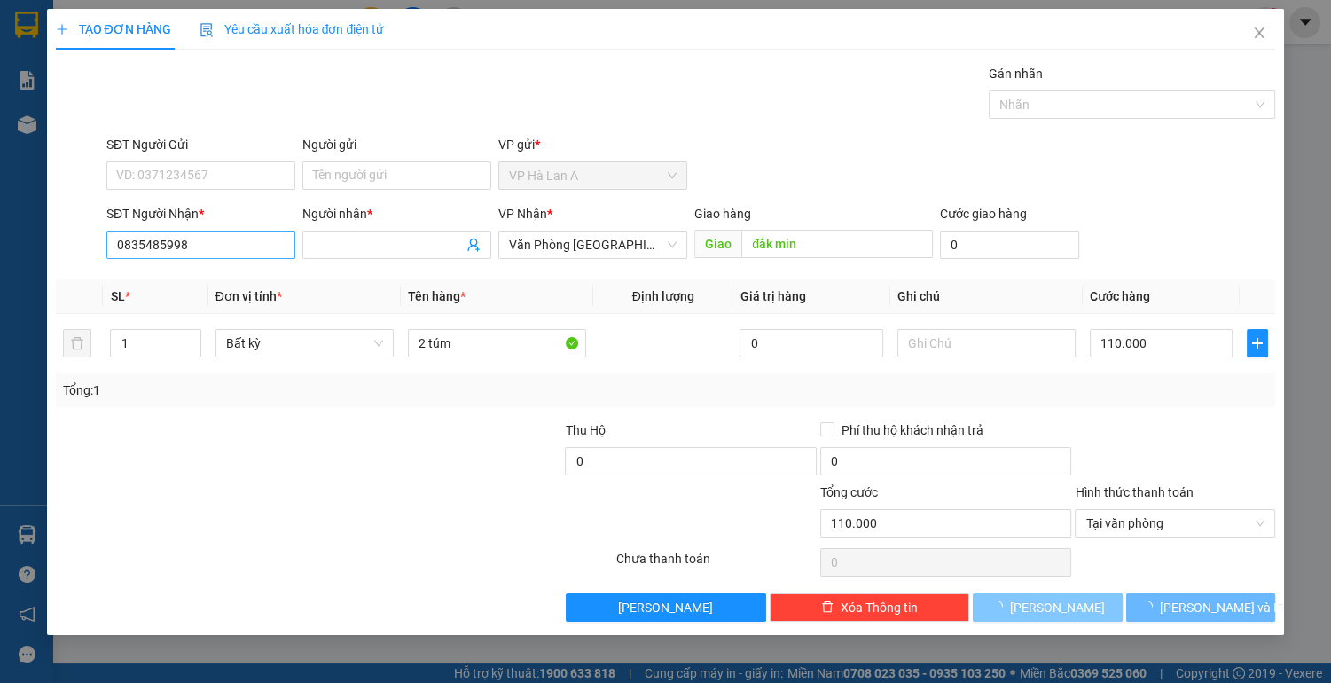
type input "0"
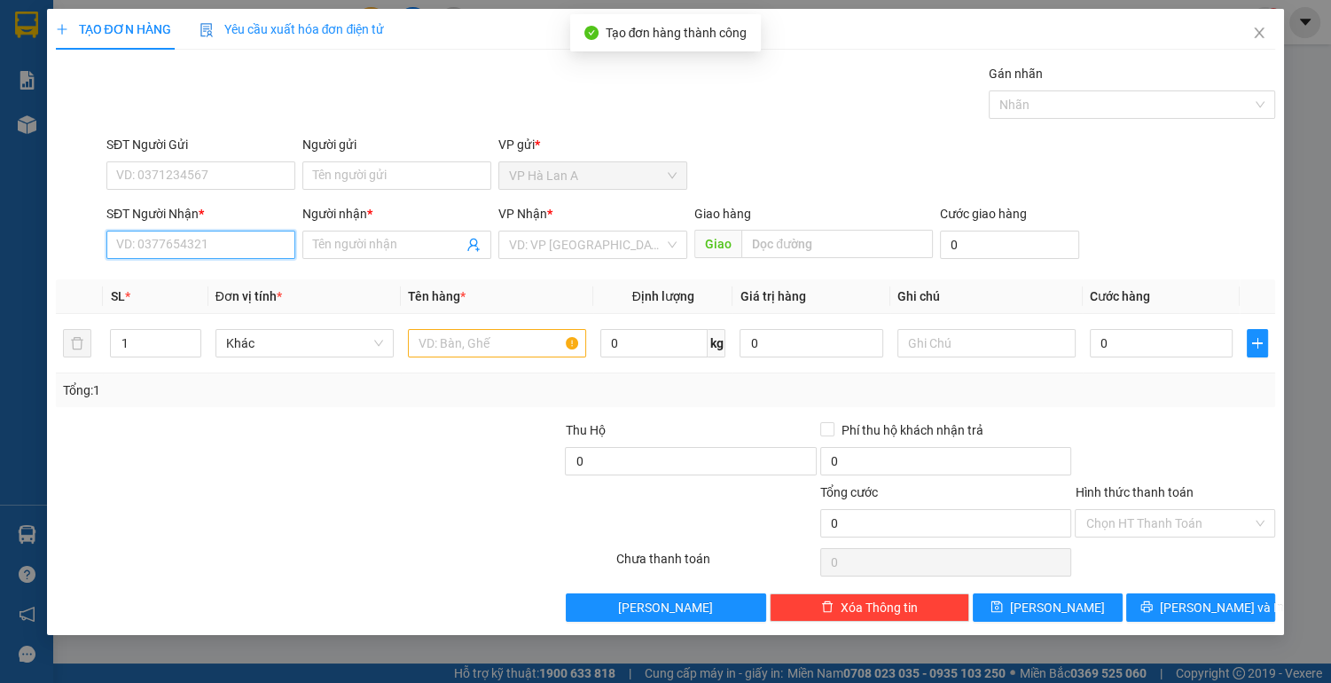
click at [223, 245] on input "SĐT Người Nhận *" at bounding box center [200, 245] width 189 height 28
drag, startPoint x: 219, startPoint y: 285, endPoint x: 336, endPoint y: 319, distance: 121.8
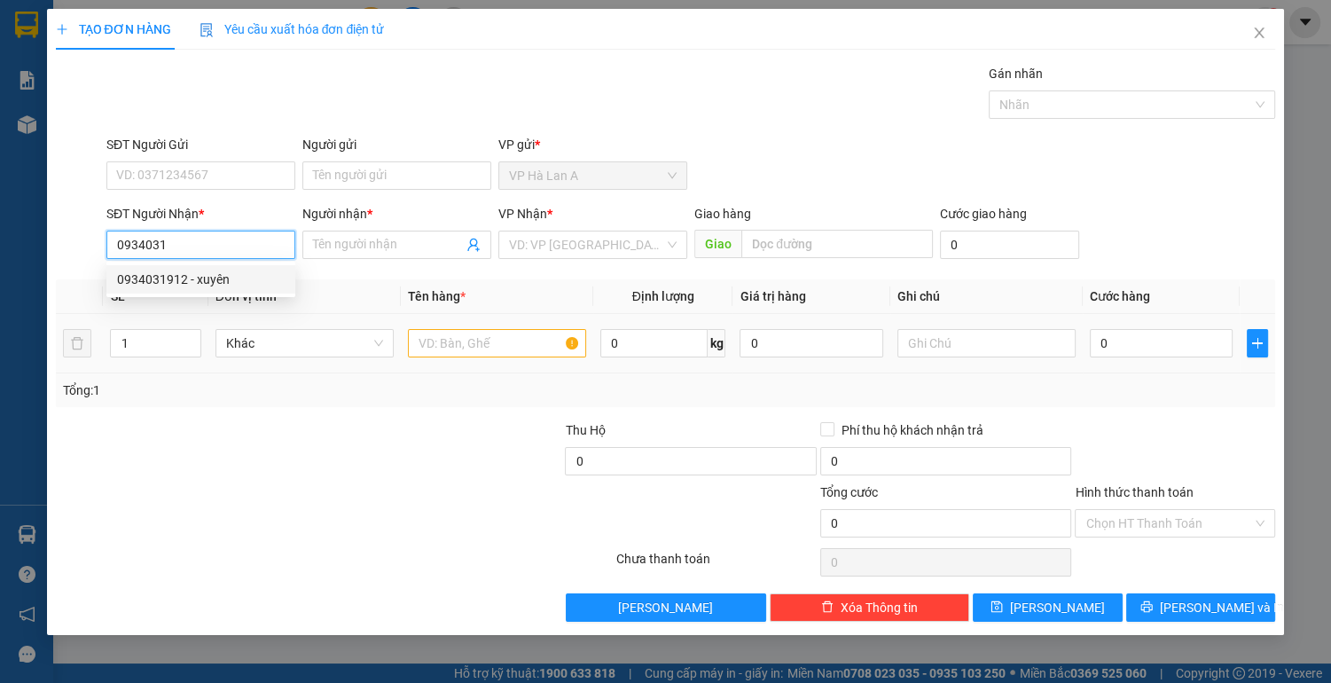
click at [231, 287] on div "0934031912 - xuyên" at bounding box center [201, 280] width 168 height 20
type input "0934031912"
type input "xuyên"
type input "0934031912"
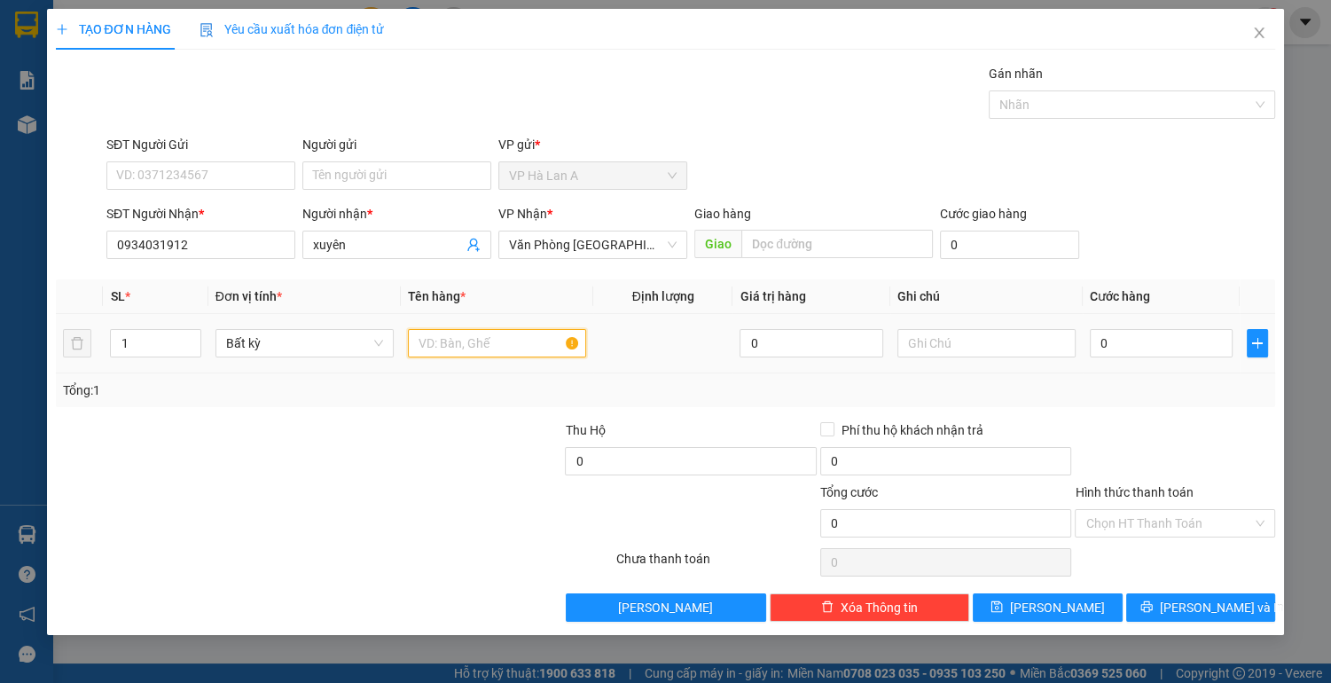
click at [454, 345] on input "text" at bounding box center [497, 343] width 178 height 28
type input "1 t 20kg sr"
click at [934, 348] on input "text" at bounding box center [986, 343] width 178 height 28
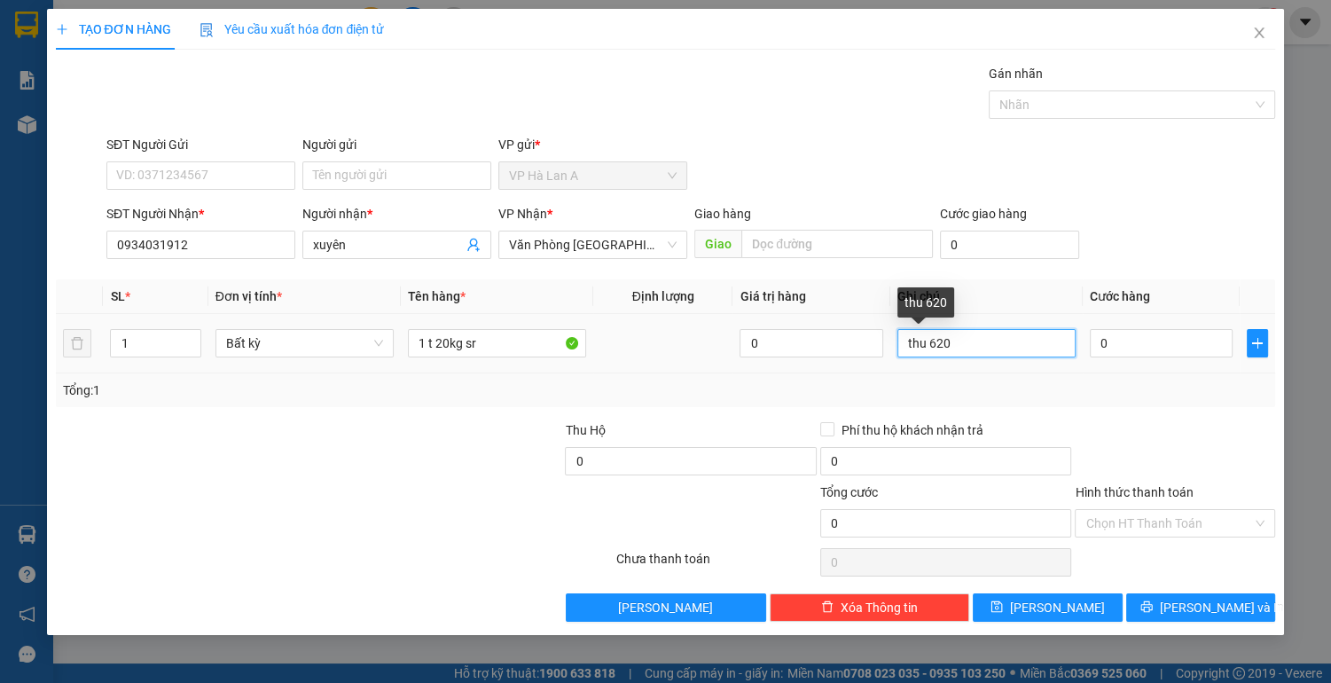
click at [923, 334] on input "thu 620" at bounding box center [986, 343] width 178 height 28
type input "thu hộ 620"
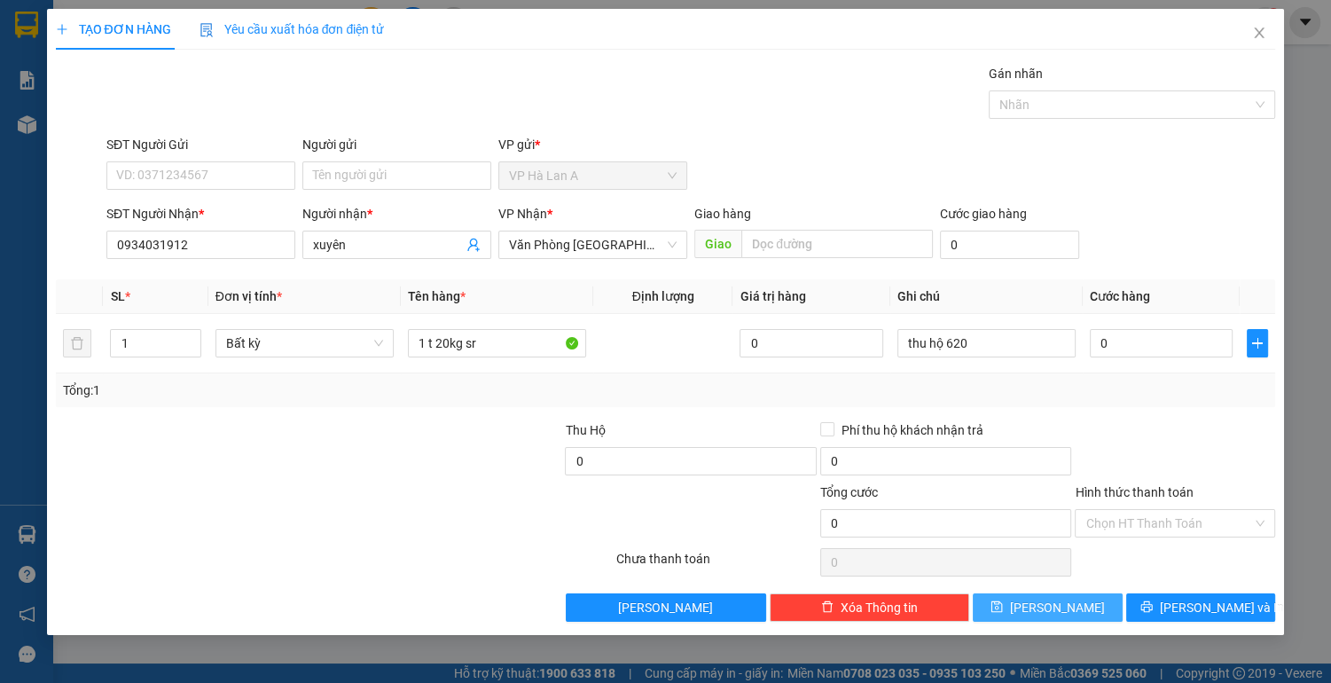
click at [1050, 603] on span "[PERSON_NAME]" at bounding box center [1057, 608] width 95 height 20
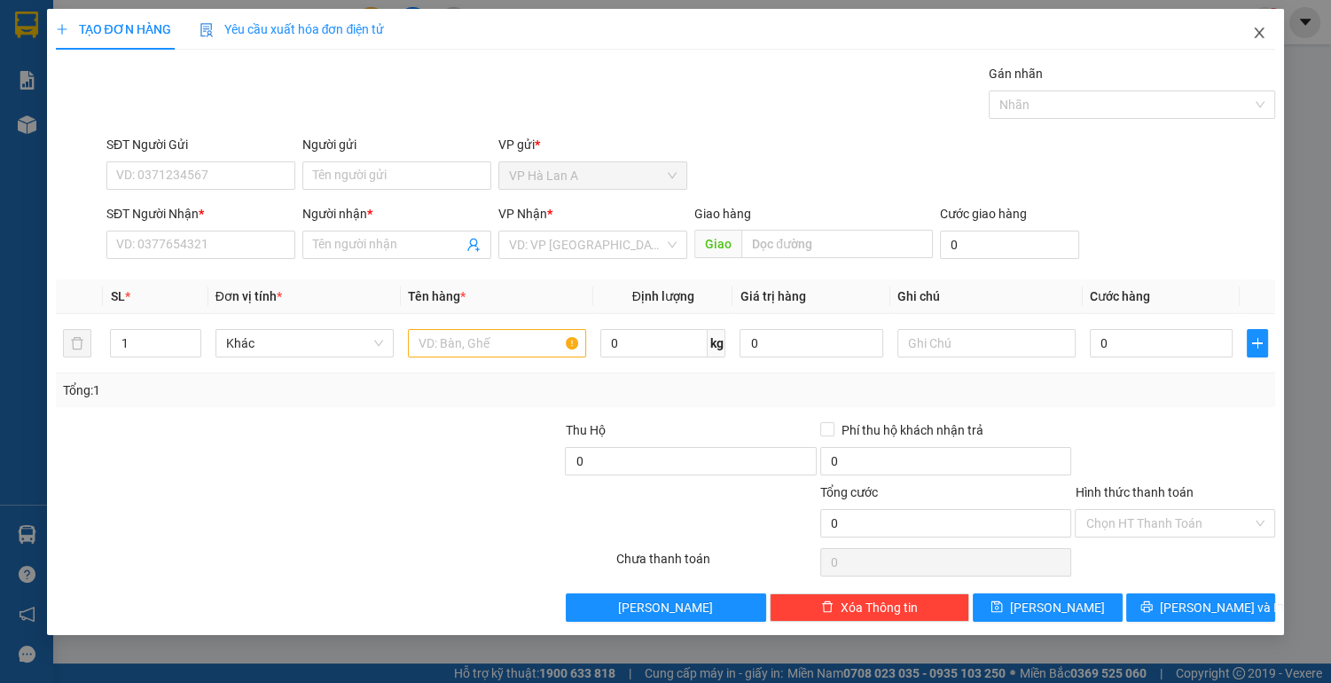
click at [1256, 37] on icon "close" at bounding box center [1259, 32] width 10 height 11
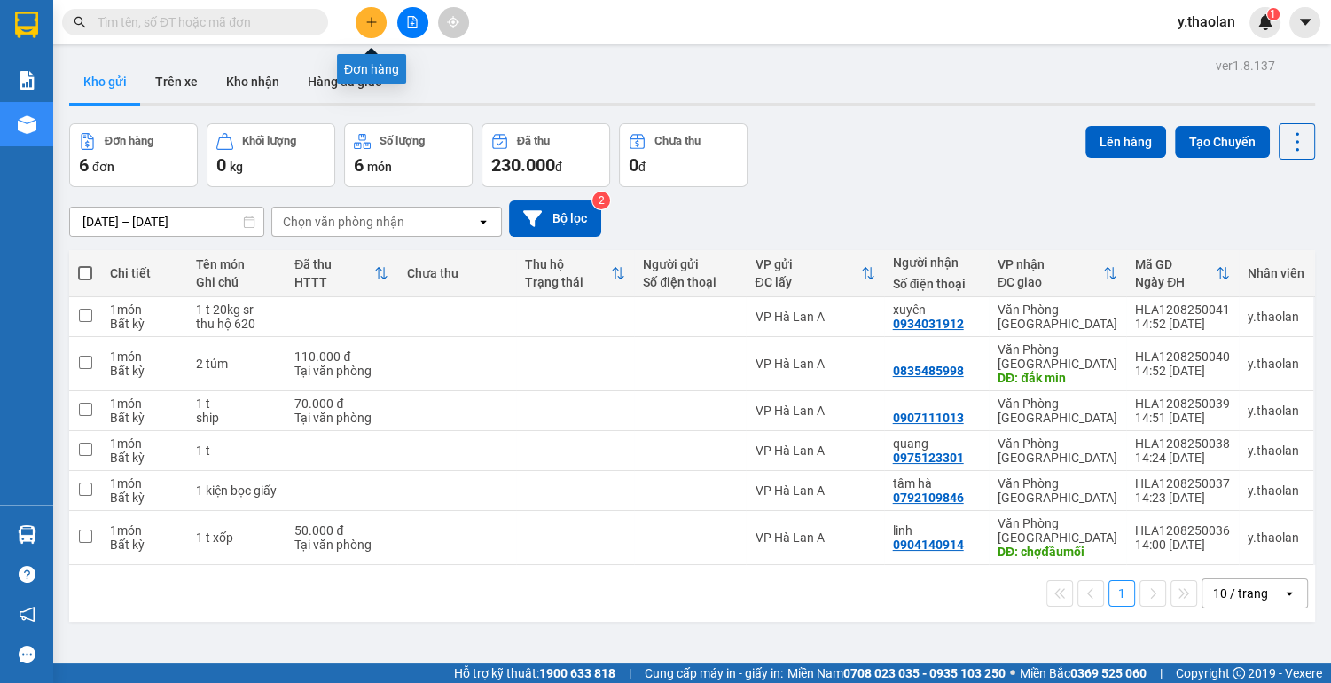
click at [369, 18] on icon "plus" at bounding box center [371, 22] width 12 height 12
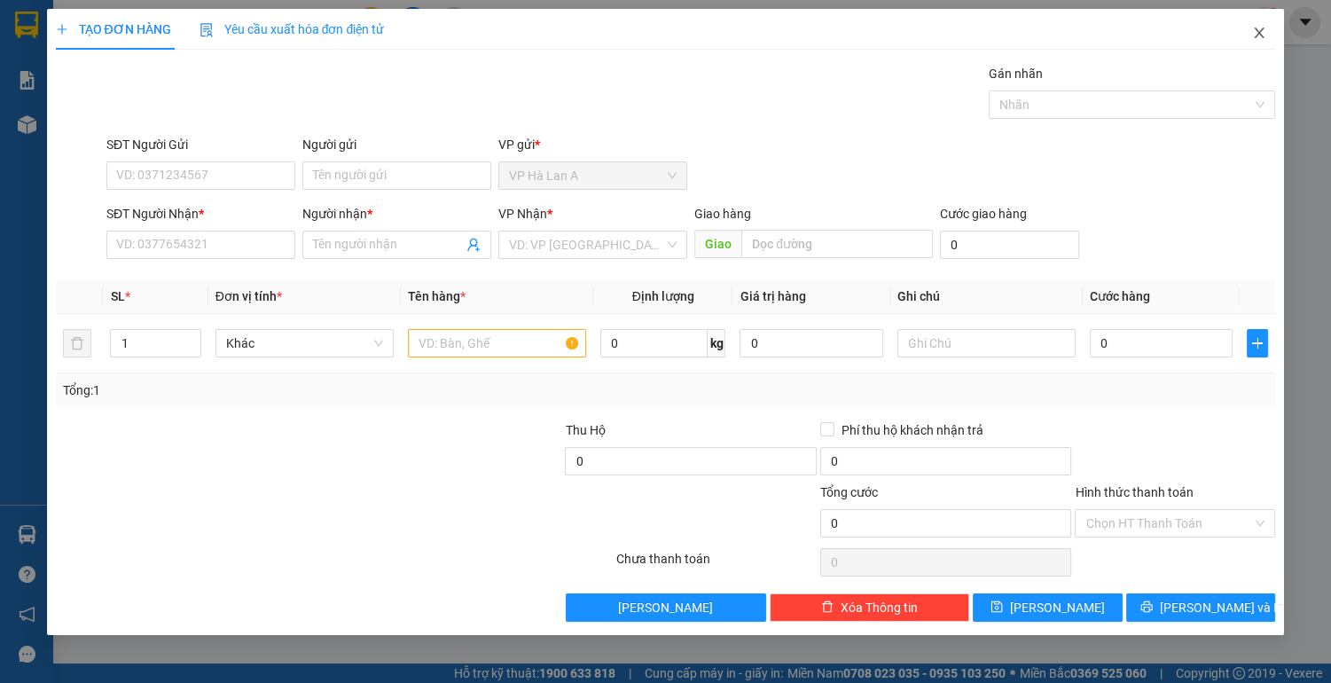
click at [1264, 39] on icon "close" at bounding box center [1259, 33] width 14 height 14
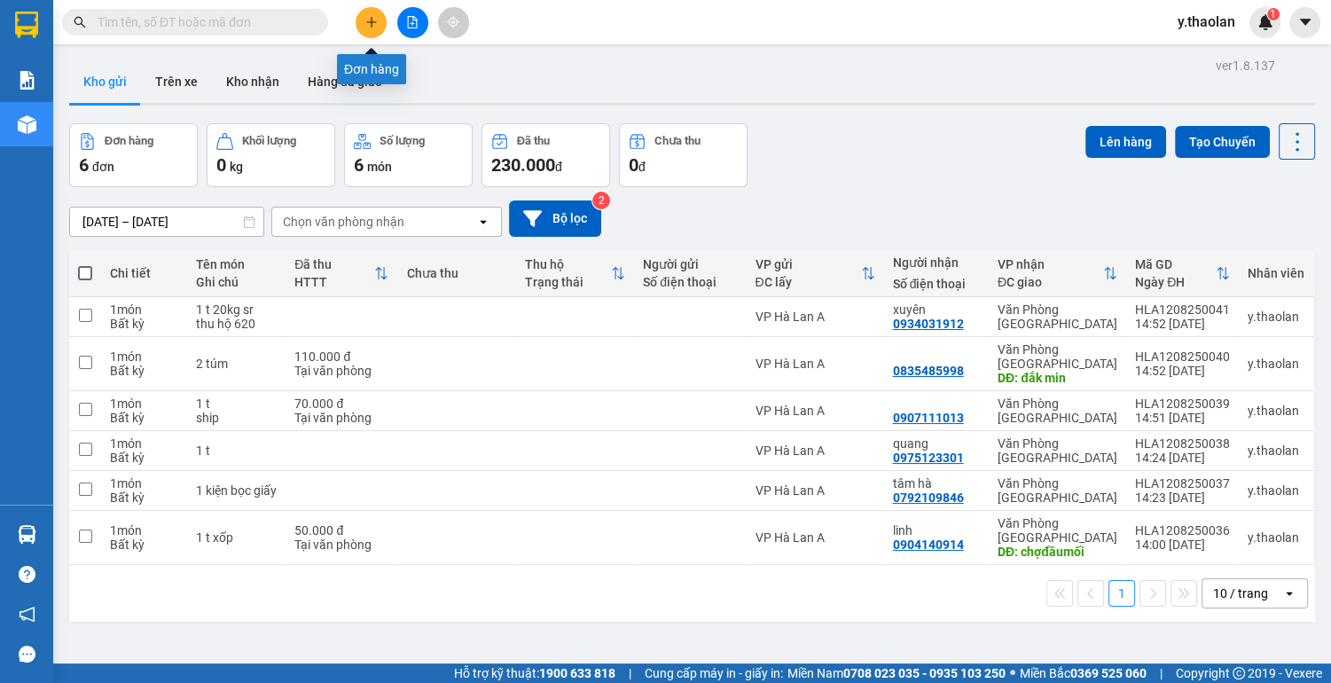
click at [366, 24] on icon "plus" at bounding box center [371, 22] width 12 height 12
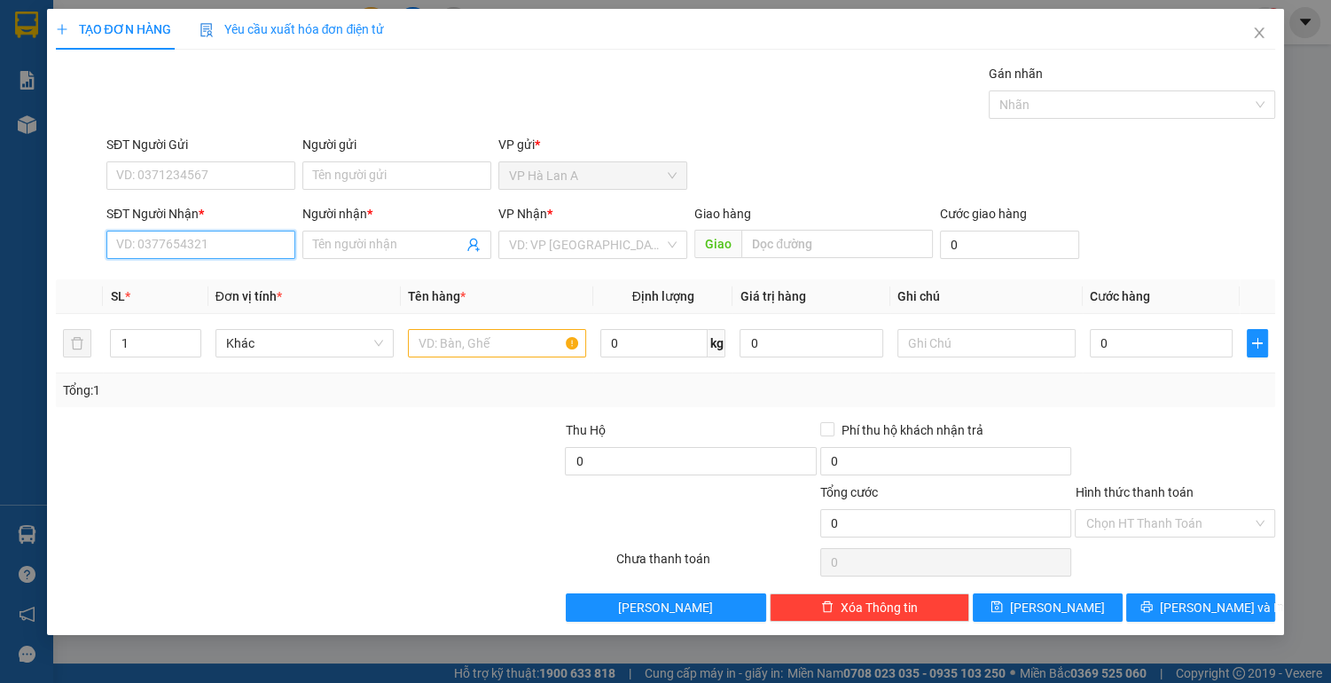
click at [199, 243] on input "SĐT Người Nhận *" at bounding box center [200, 245] width 189 height 28
drag, startPoint x: 207, startPoint y: 285, endPoint x: 255, endPoint y: 295, distance: 48.9
click at [209, 285] on div "0355451252 - nhật" at bounding box center [201, 280] width 168 height 20
type input "0355451252"
type input "nhật"
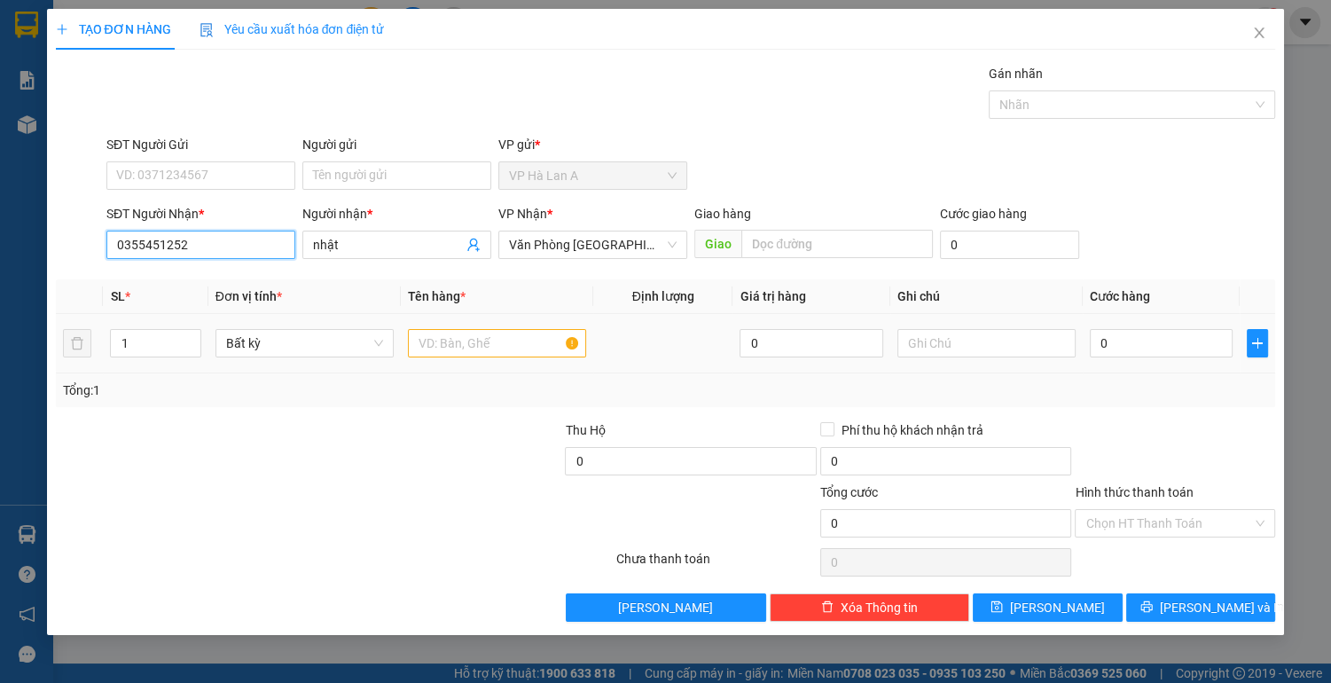
type input "0355451252"
click at [450, 348] on input "text" at bounding box center [497, 343] width 178 height 28
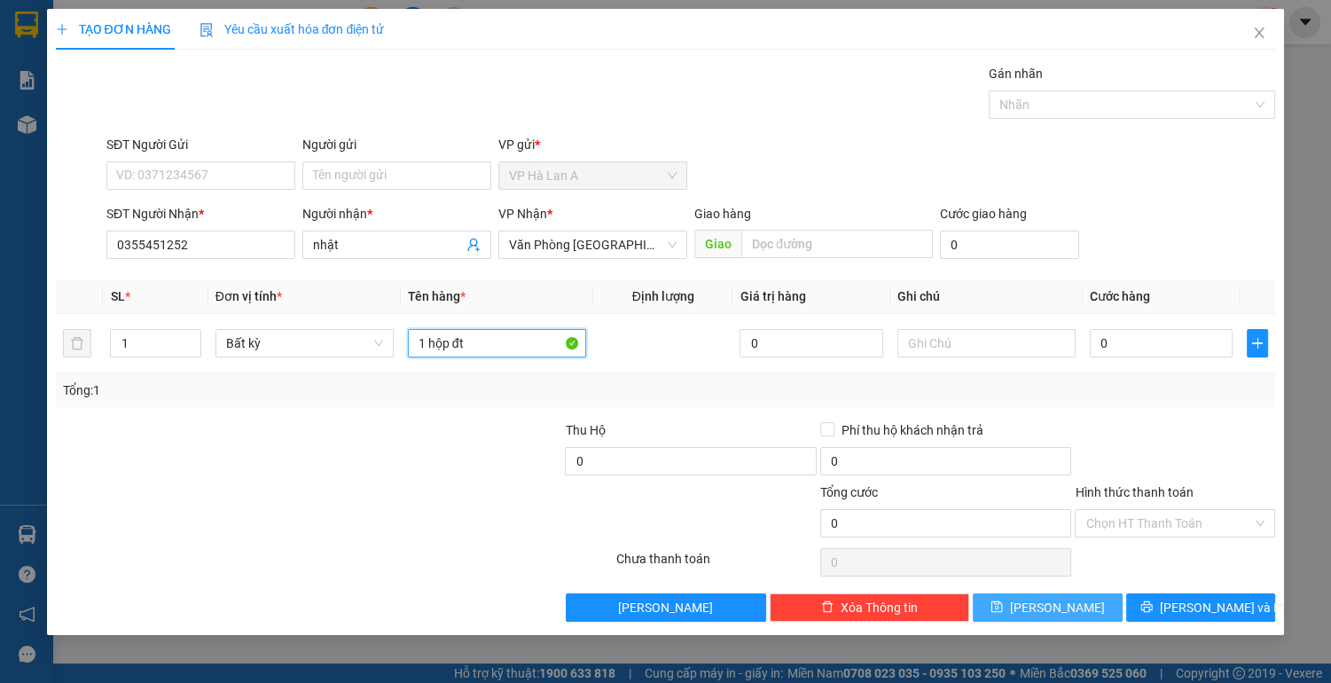
type input "1 hộp đt"
click at [1026, 619] on button "[PERSON_NAME]" at bounding box center [1047, 607] width 149 height 28
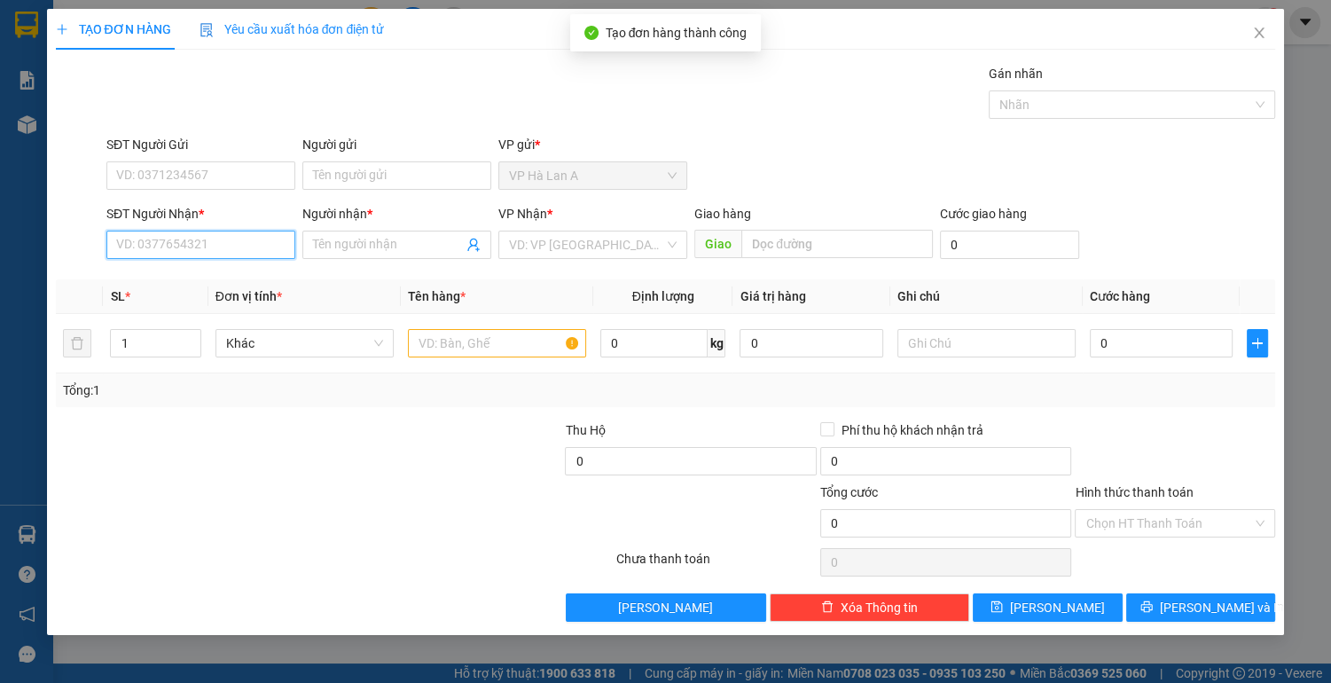
click at [233, 246] on input "SĐT Người Nhận *" at bounding box center [200, 245] width 189 height 28
type input "0"
type input "0389902464"
click at [223, 284] on div "0389902464 - nhung" at bounding box center [201, 280] width 168 height 20
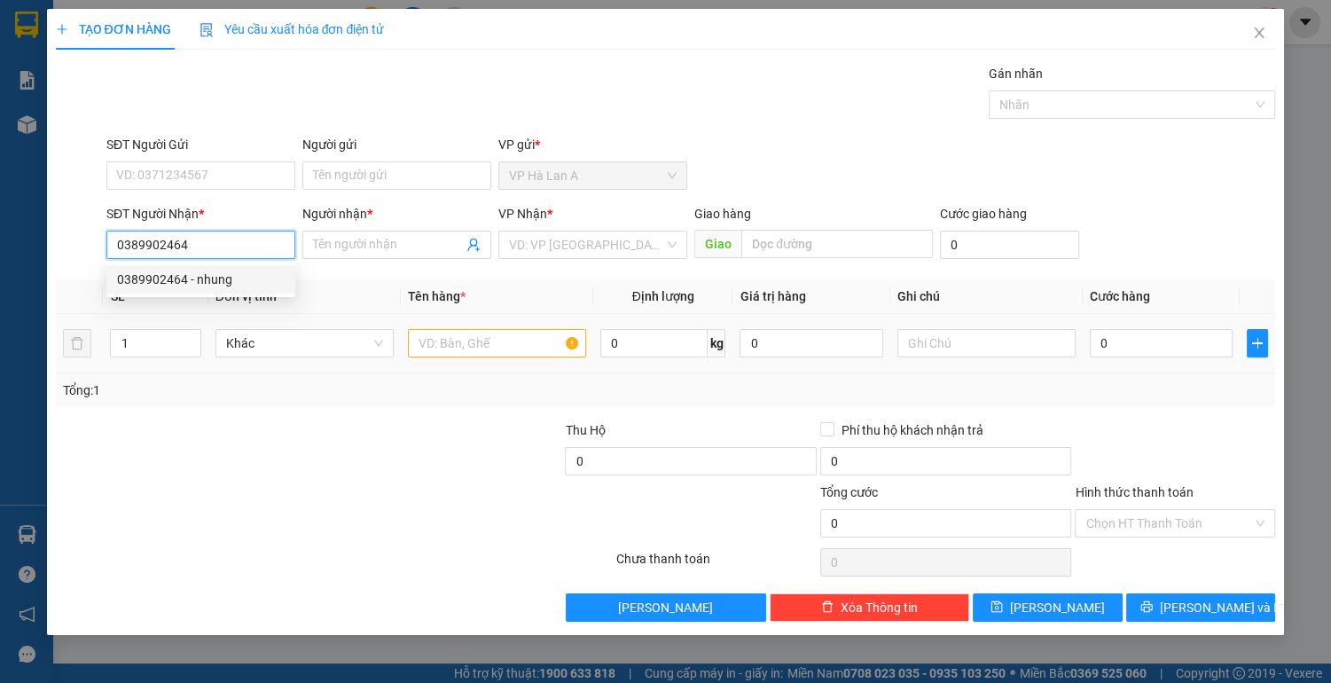
type input "nhung"
type input "0389902464"
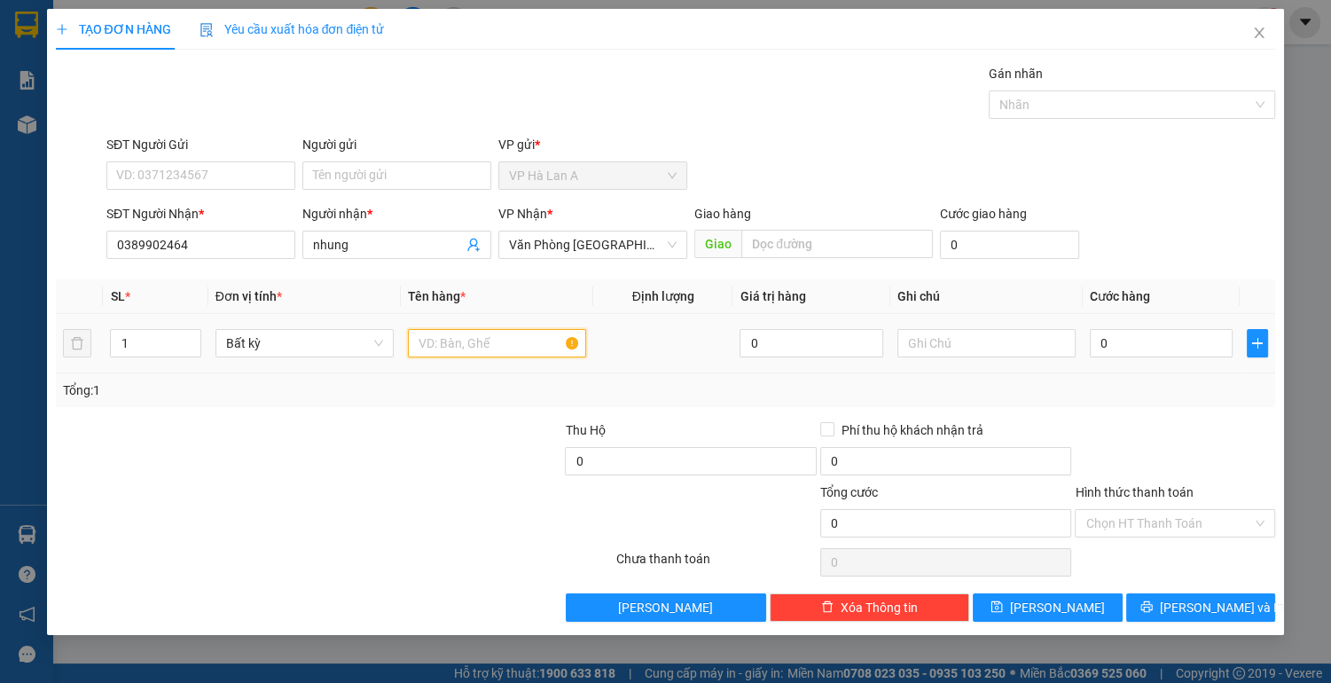
click at [450, 346] on input "text" at bounding box center [497, 343] width 178 height 28
type input "1 t"
click at [905, 344] on input "text" at bounding box center [986, 343] width 178 height 28
type input "28kg sr"
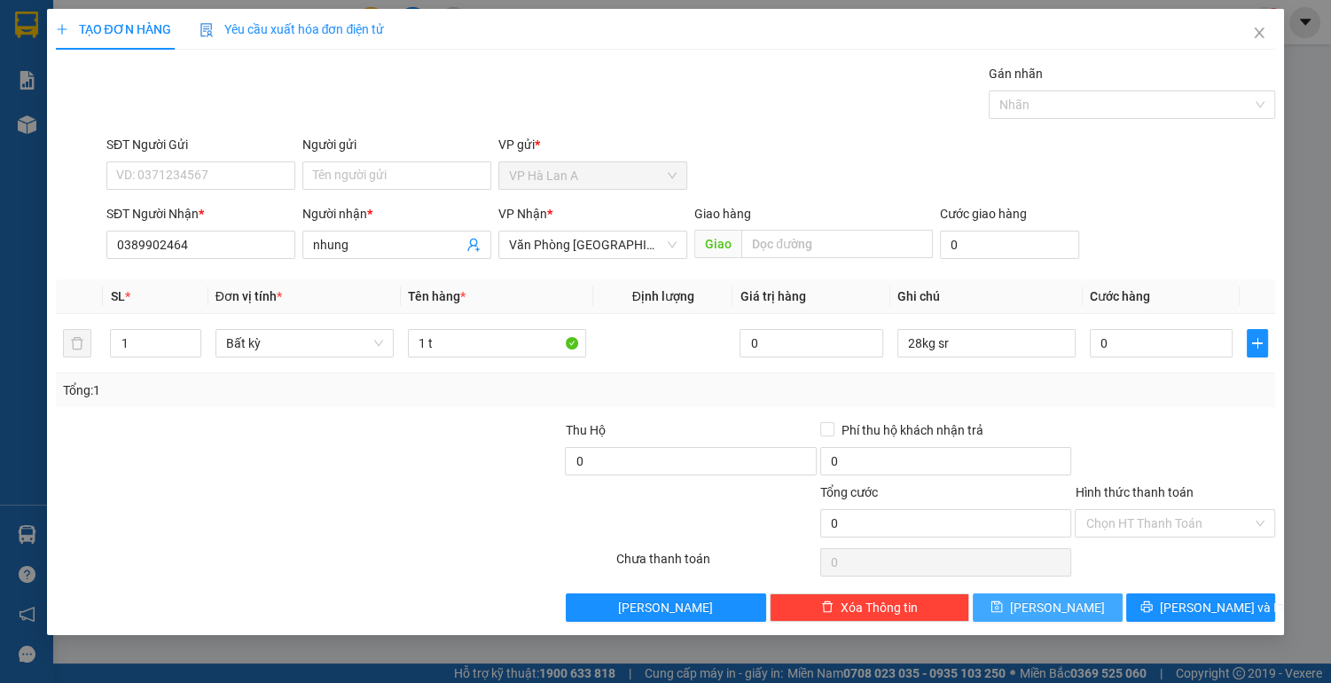
drag, startPoint x: 1067, startPoint y: 606, endPoint x: 1058, endPoint y: 598, distance: 13.2
click at [1067, 605] on button "[PERSON_NAME]" at bounding box center [1047, 607] width 149 height 28
